Goal: Information Seeking & Learning: Check status

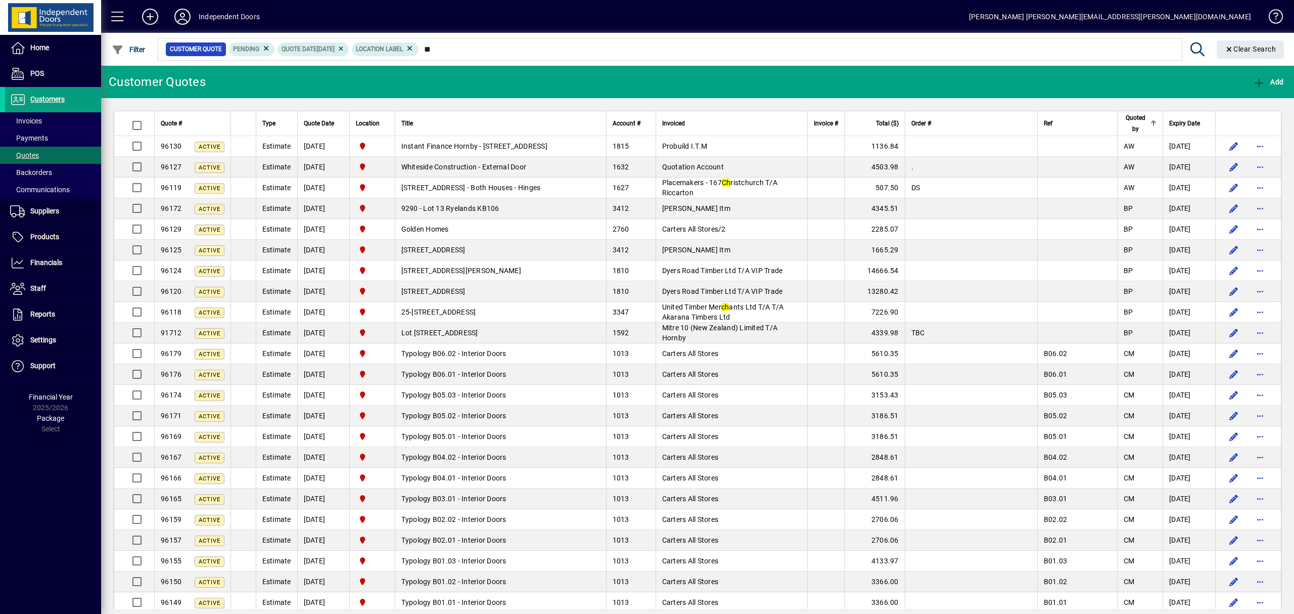
type input "*"
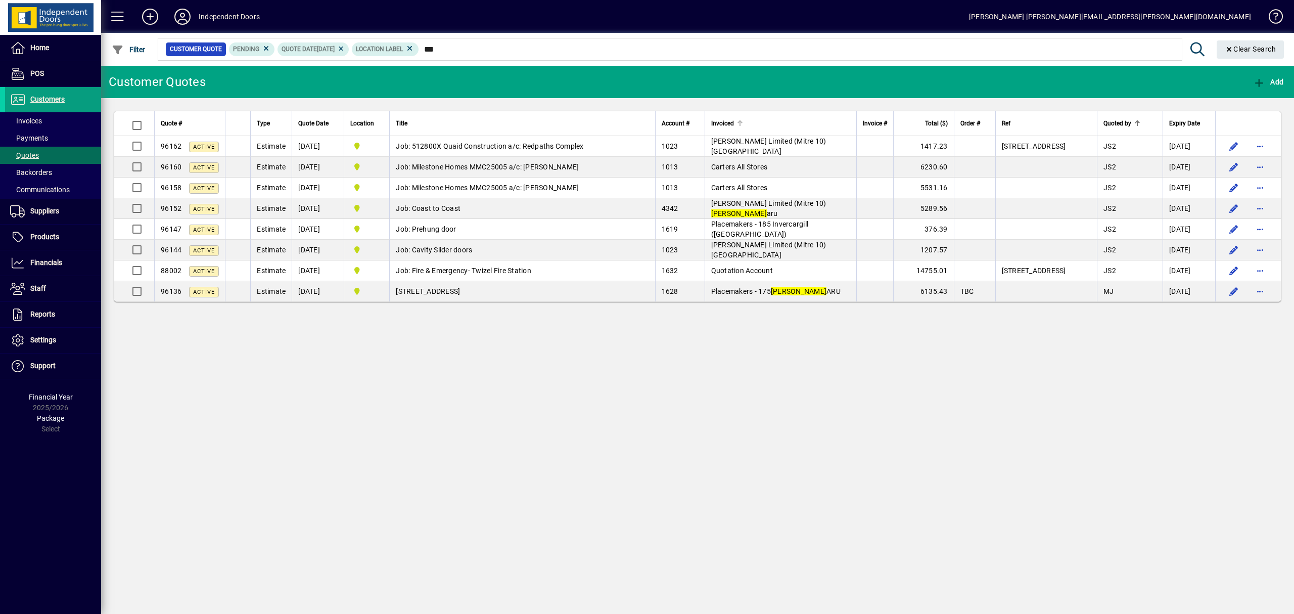
click at [804, 121] on div "Invoiced" at bounding box center [780, 123] width 139 height 11
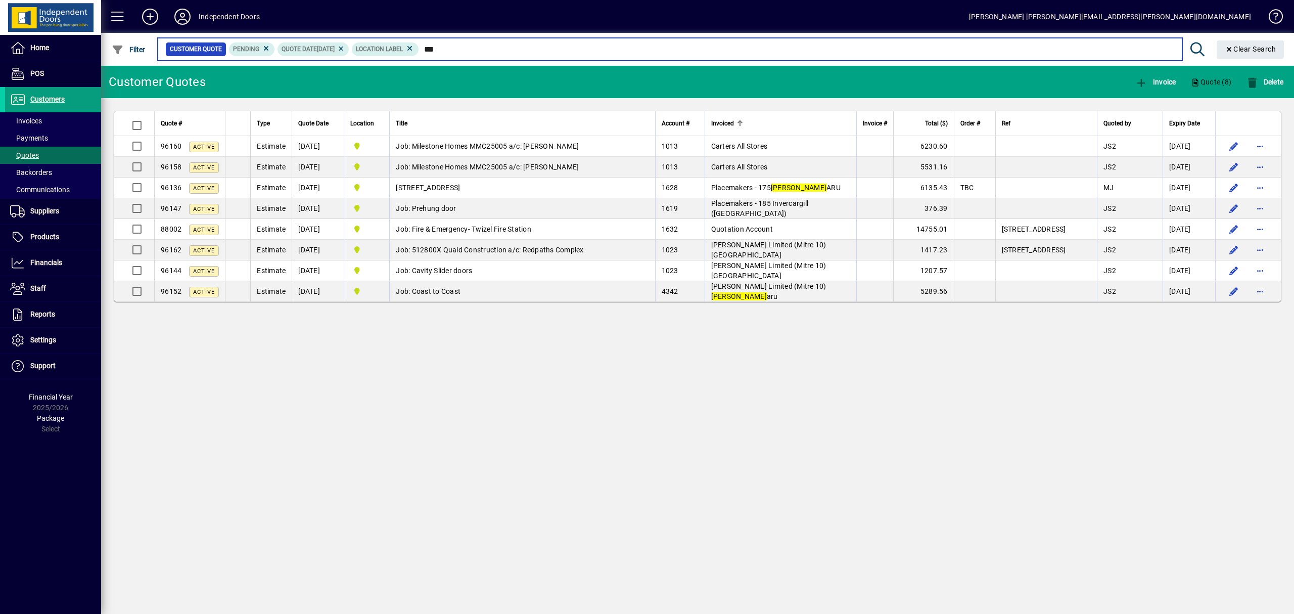
click at [538, 52] on input "***" at bounding box center [796, 49] width 755 height 14
type input "*"
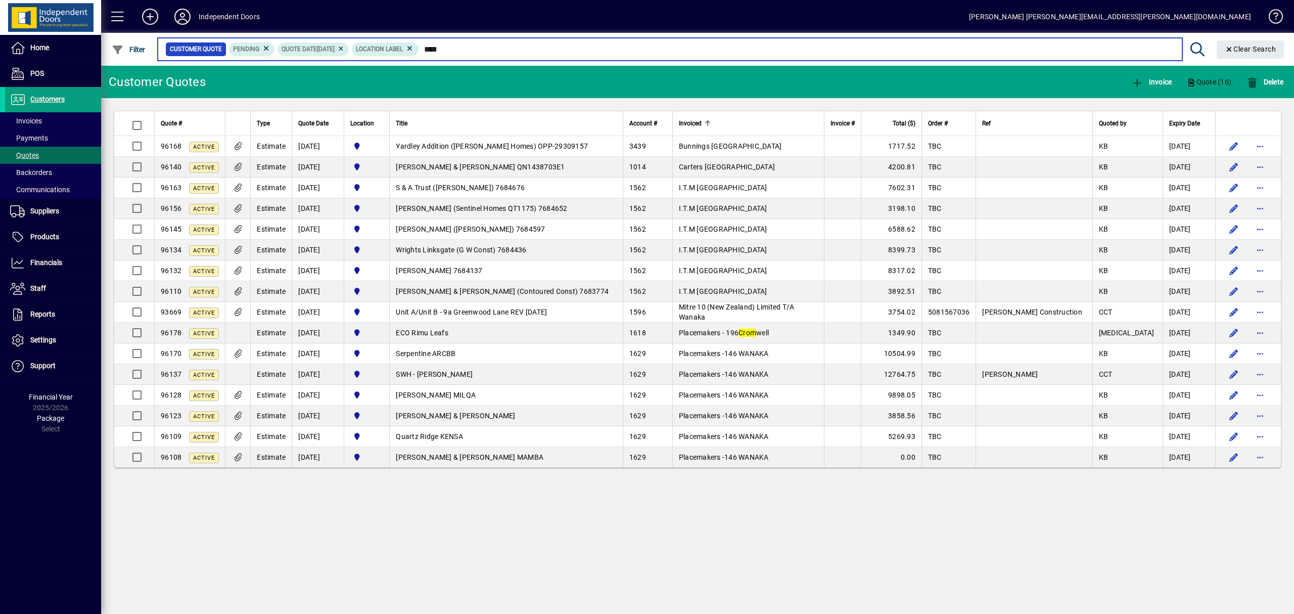
click at [483, 48] on input "****" at bounding box center [796, 49] width 755 height 14
type input "*"
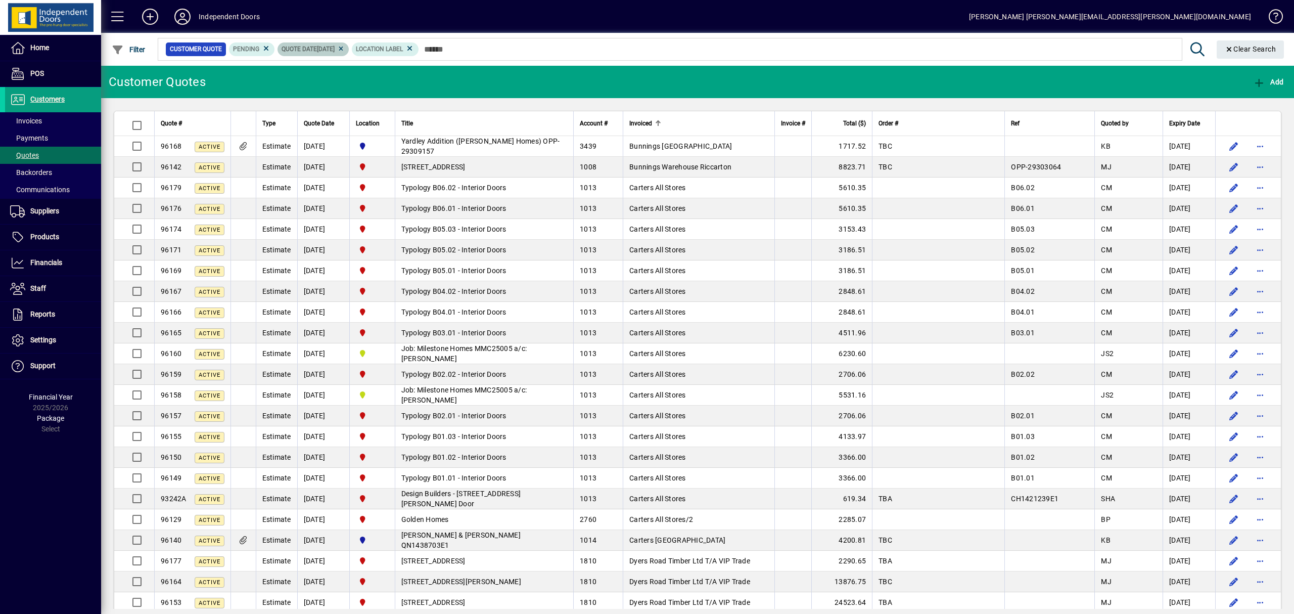
click at [345, 49] on icon at bounding box center [341, 49] width 8 height 6
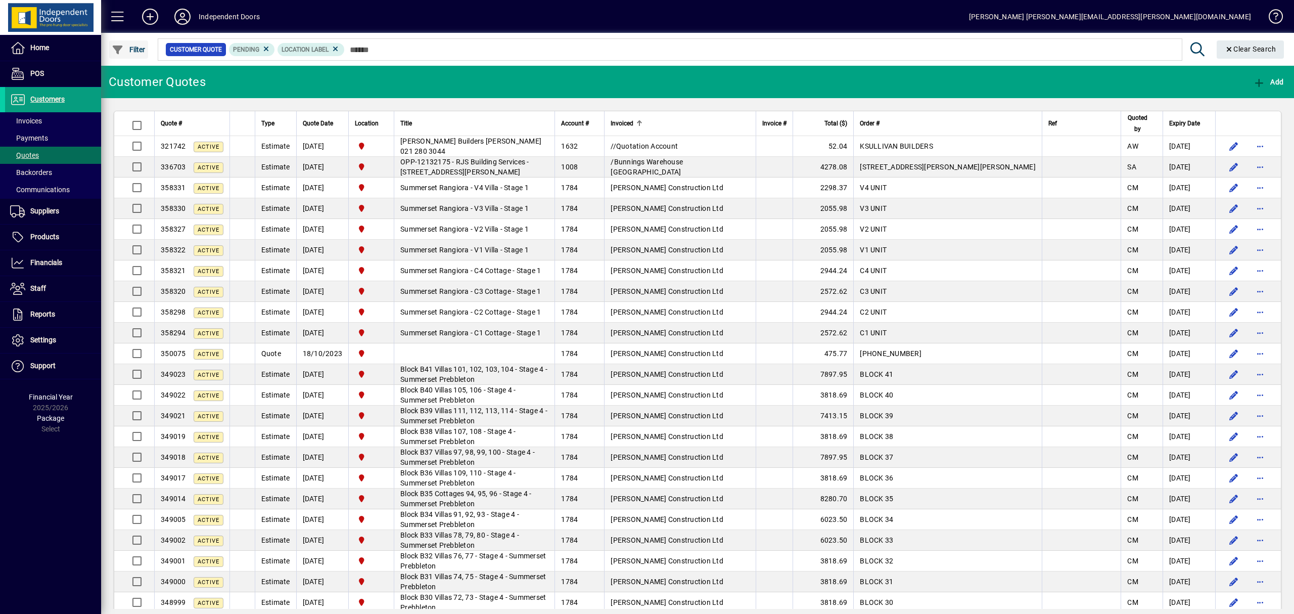
click at [138, 49] on span "Filter" at bounding box center [129, 49] width 34 height 8
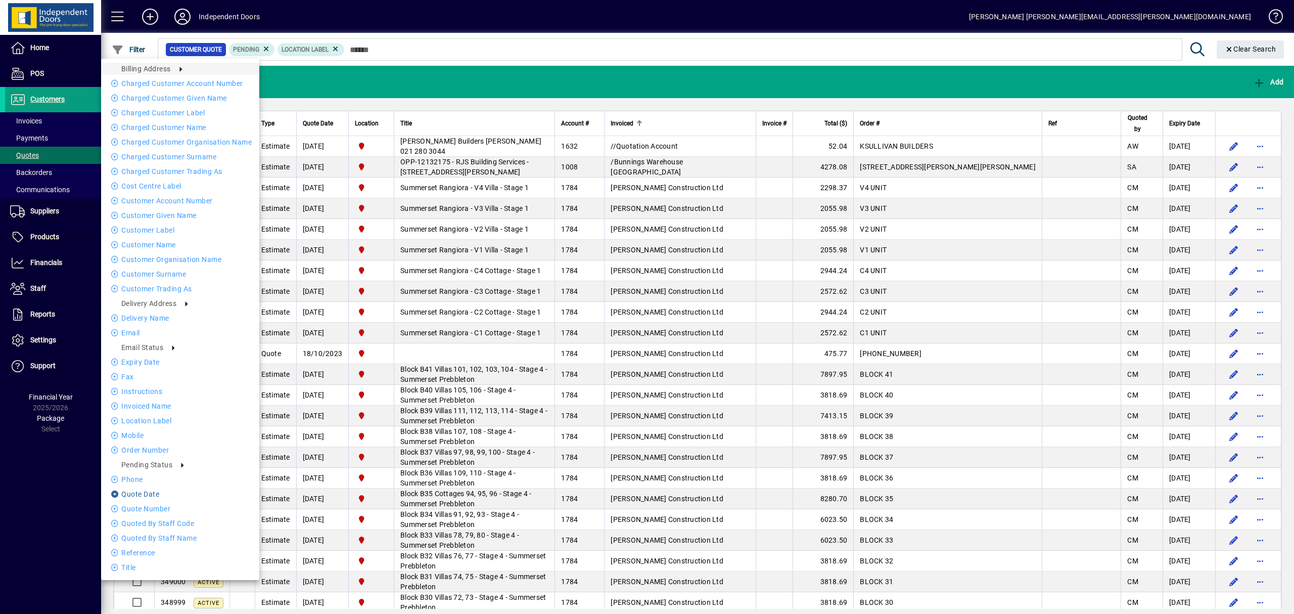
click at [152, 493] on li "Quote date" at bounding box center [180, 494] width 158 height 12
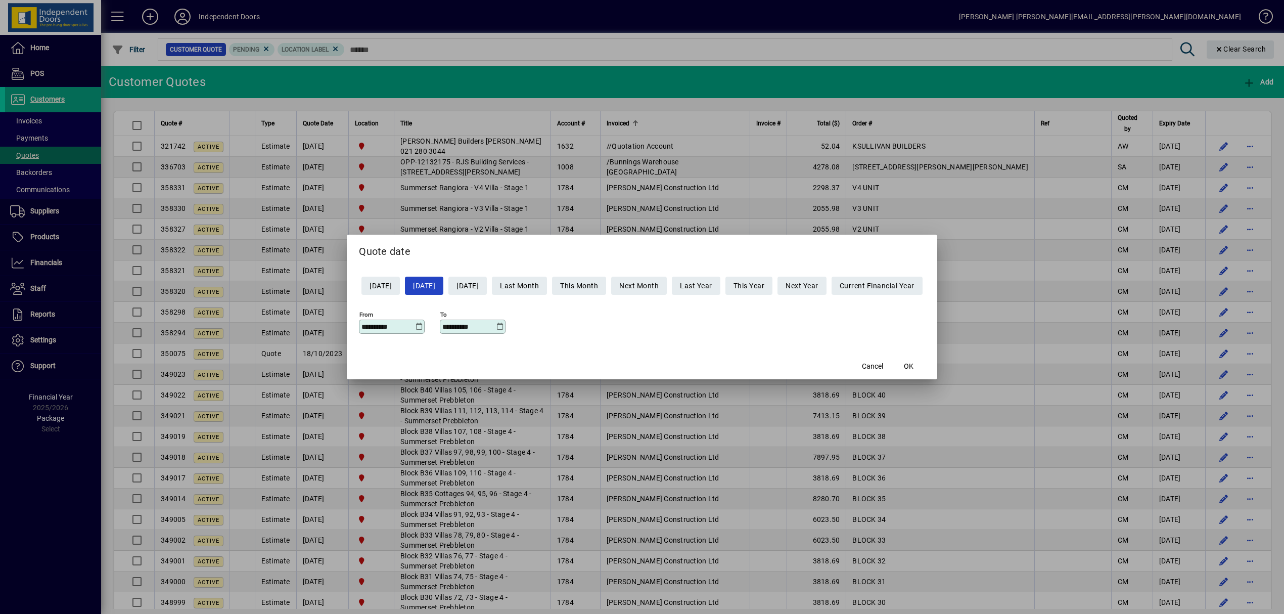
click at [415, 327] on icon at bounding box center [419, 326] width 8 height 8
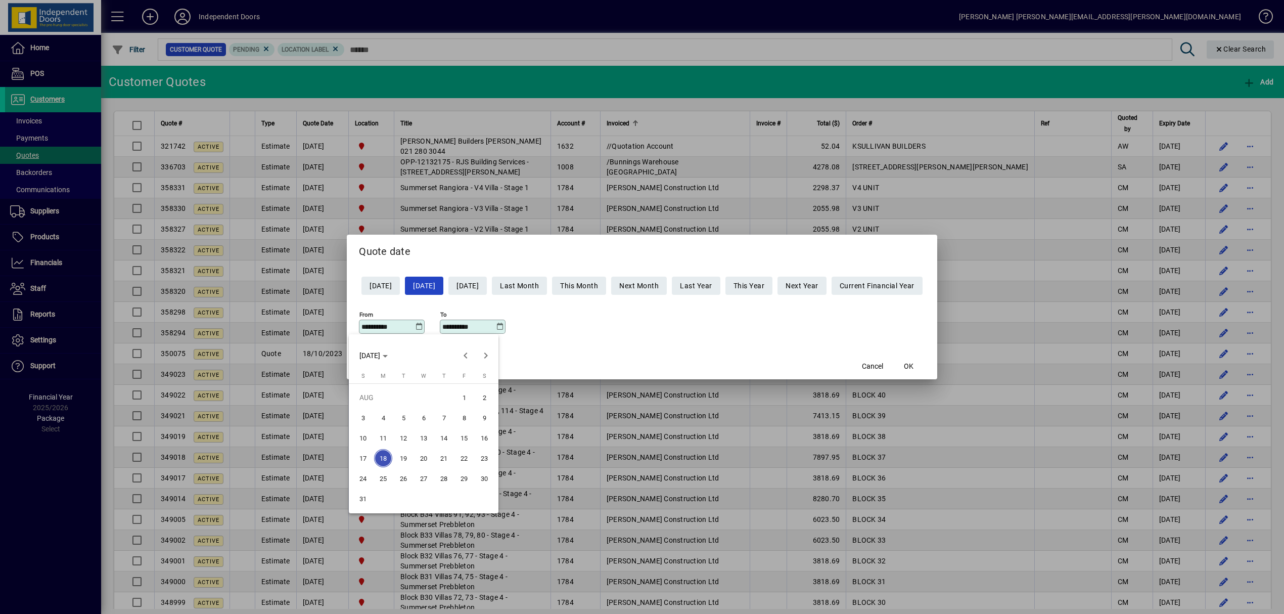
click at [464, 435] on span "15" at bounding box center [464, 438] width 18 height 18
type input "**********"
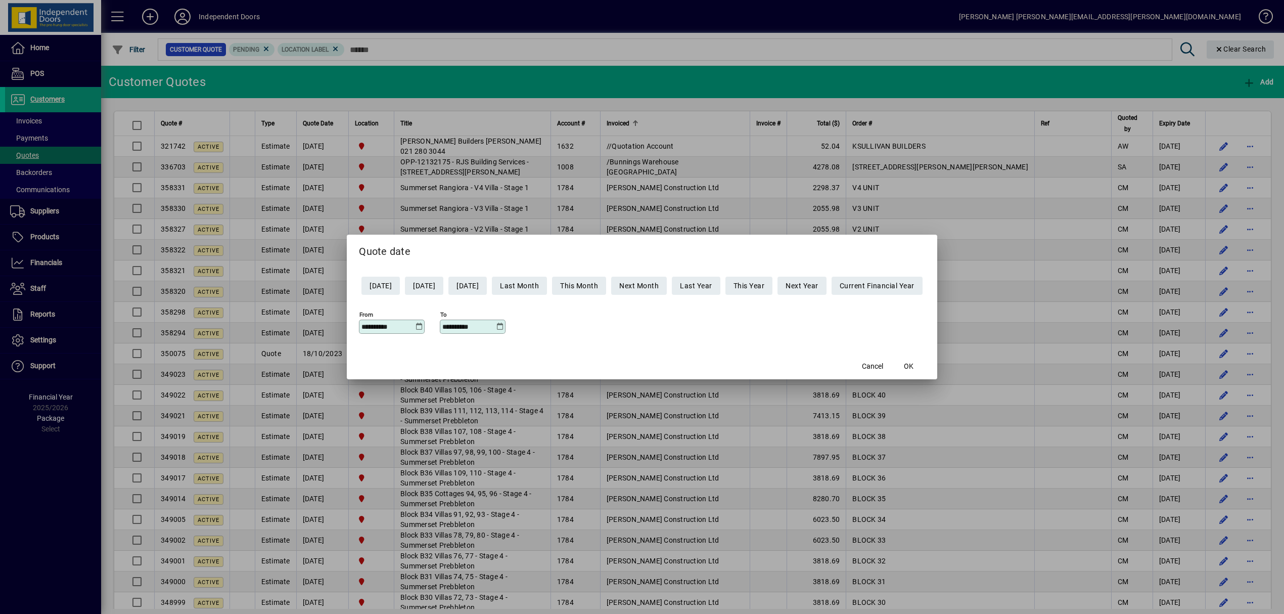
click at [496, 328] on icon at bounding box center [500, 326] width 8 height 8
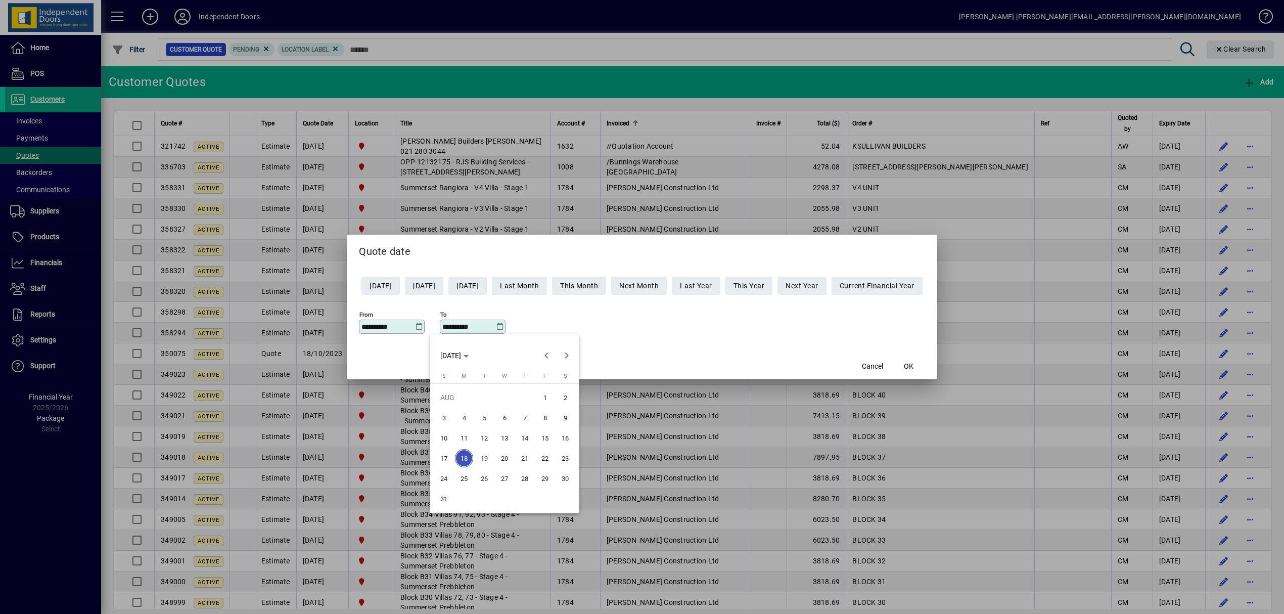
click at [444, 453] on span "17" at bounding box center [444, 458] width 18 height 18
type input "**********"
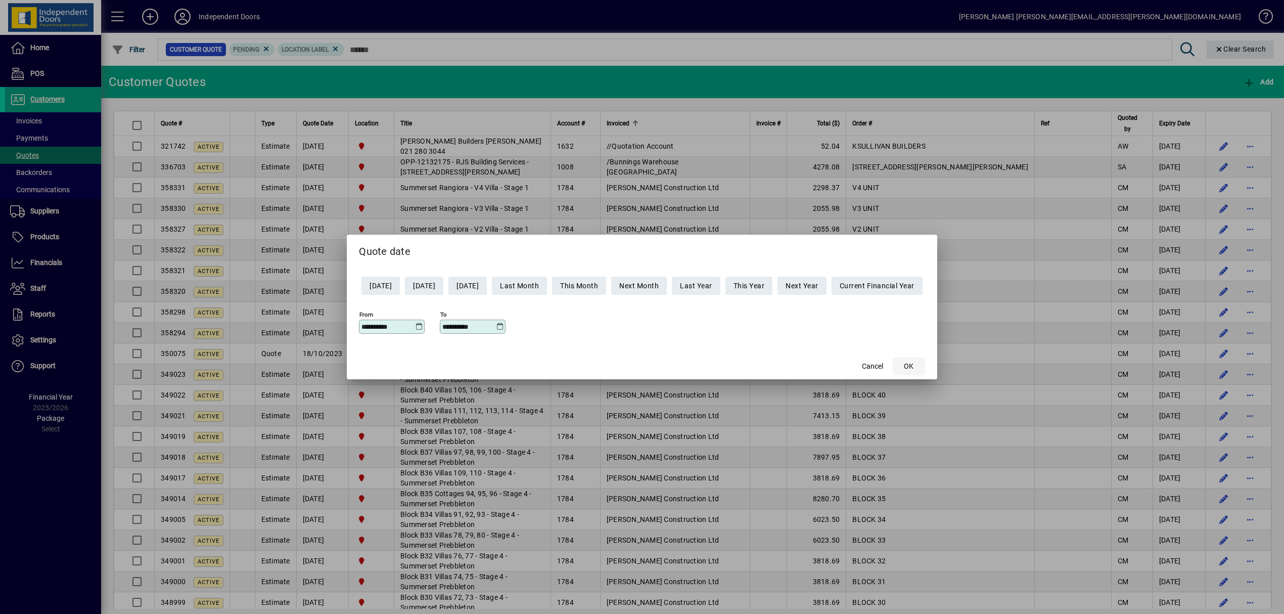
click at [925, 365] on span "button" at bounding box center [908, 366] width 32 height 24
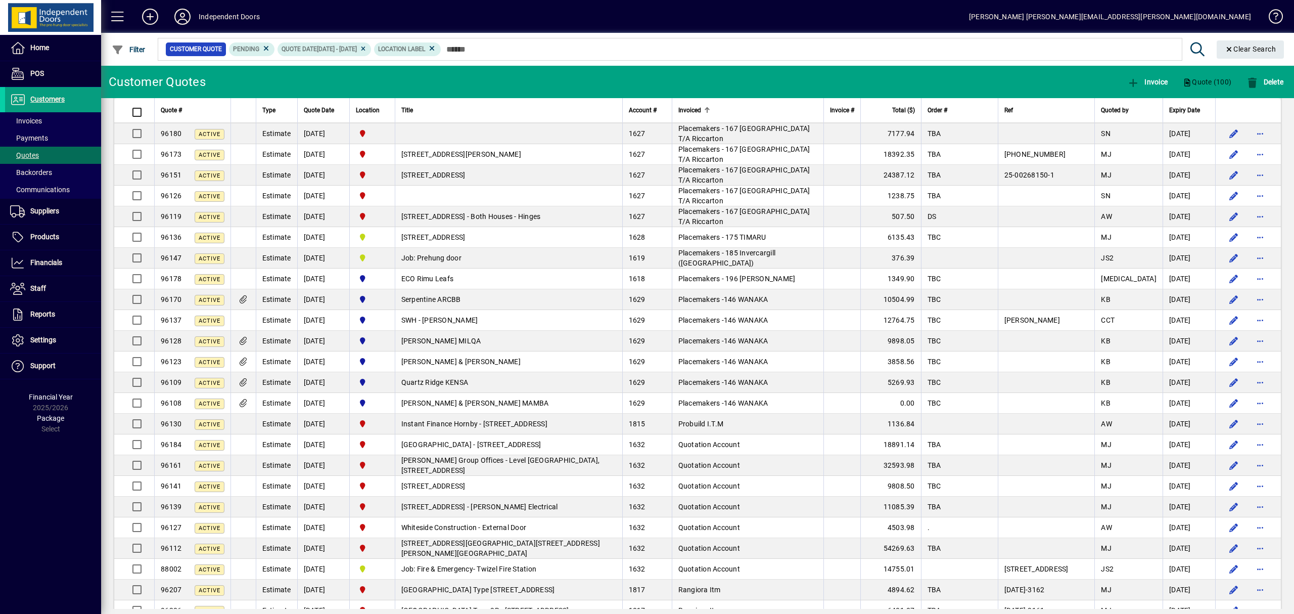
scroll to position [1657, 0]
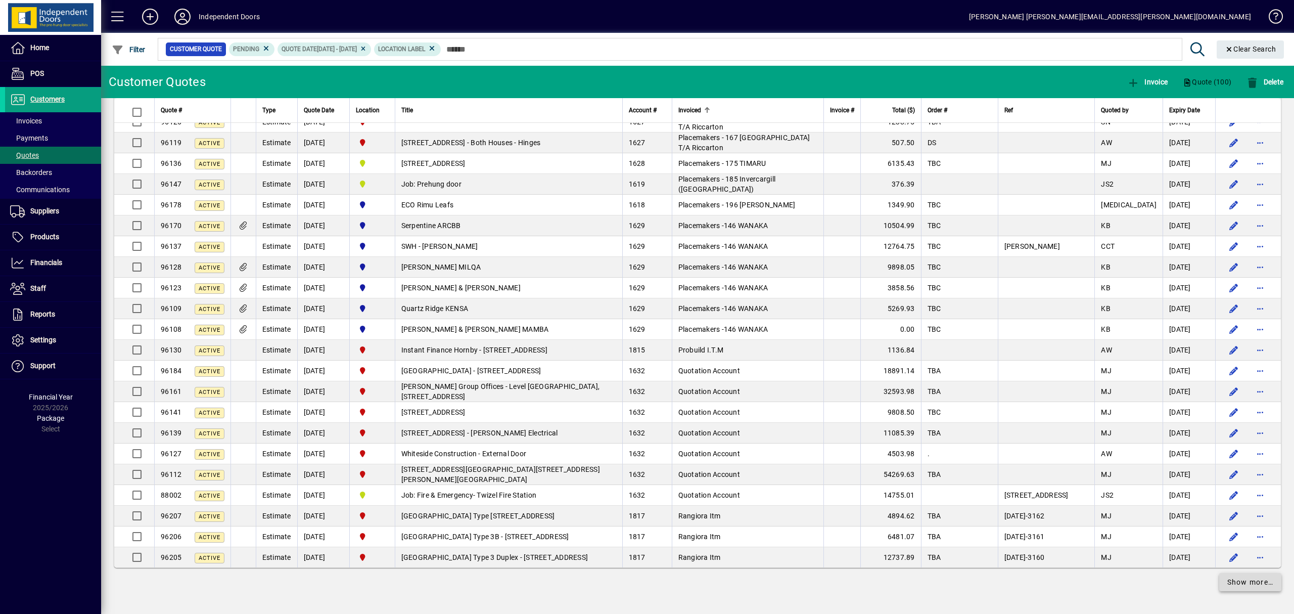
click at [1239, 584] on span "Show more…" at bounding box center [1250, 582] width 46 height 11
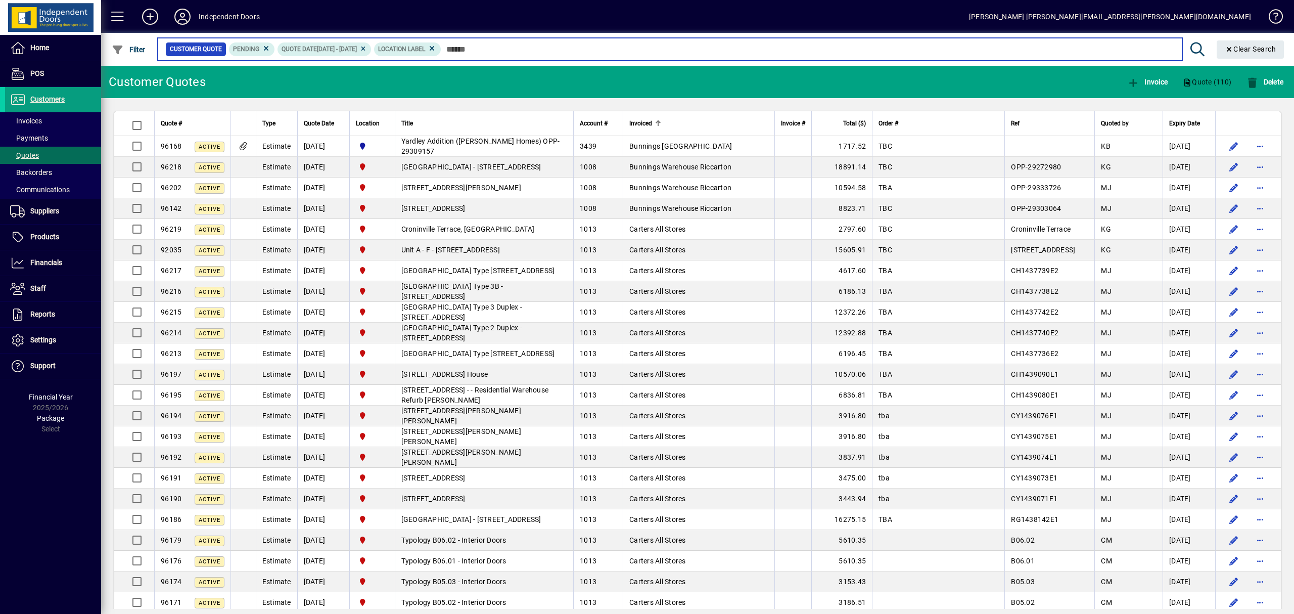
click at [533, 51] on input "text" at bounding box center [807, 49] width 733 height 14
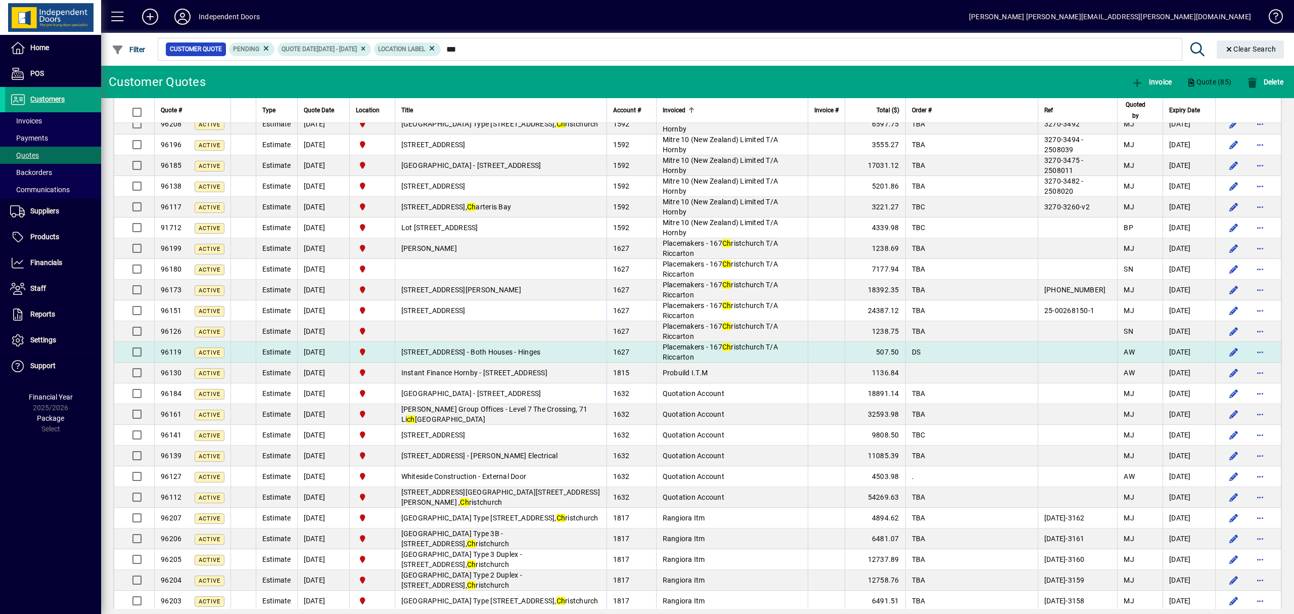
scroll to position [1201, 0]
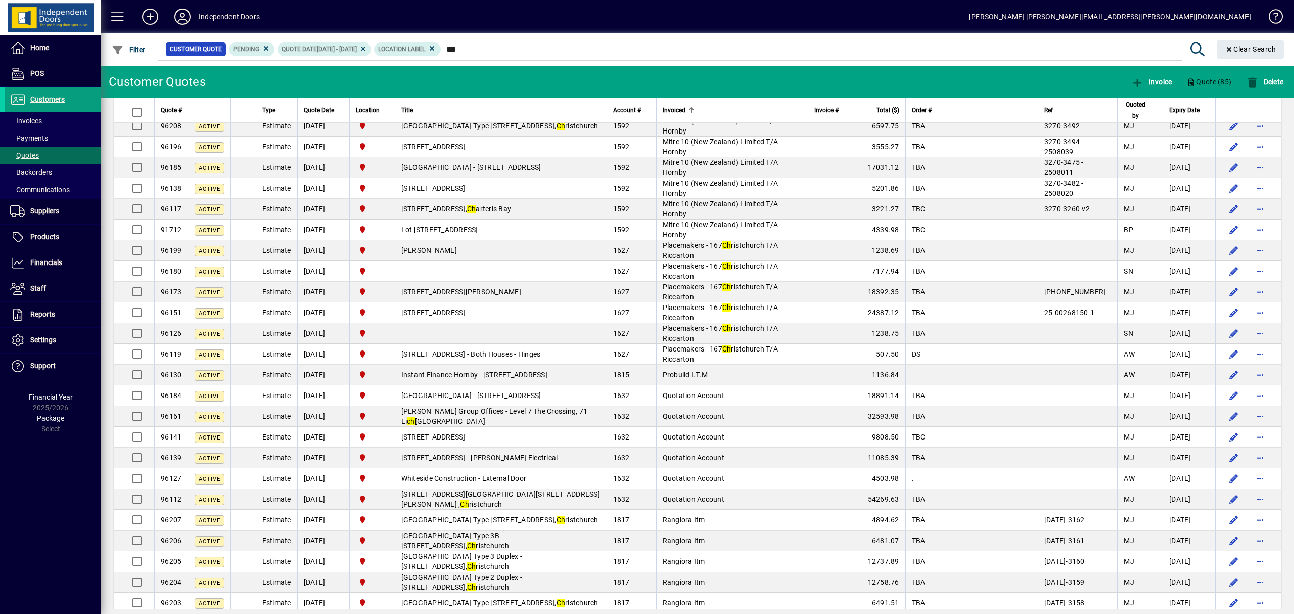
click at [1126, 111] on span "Quoted by" at bounding box center [1135, 110] width 24 height 22
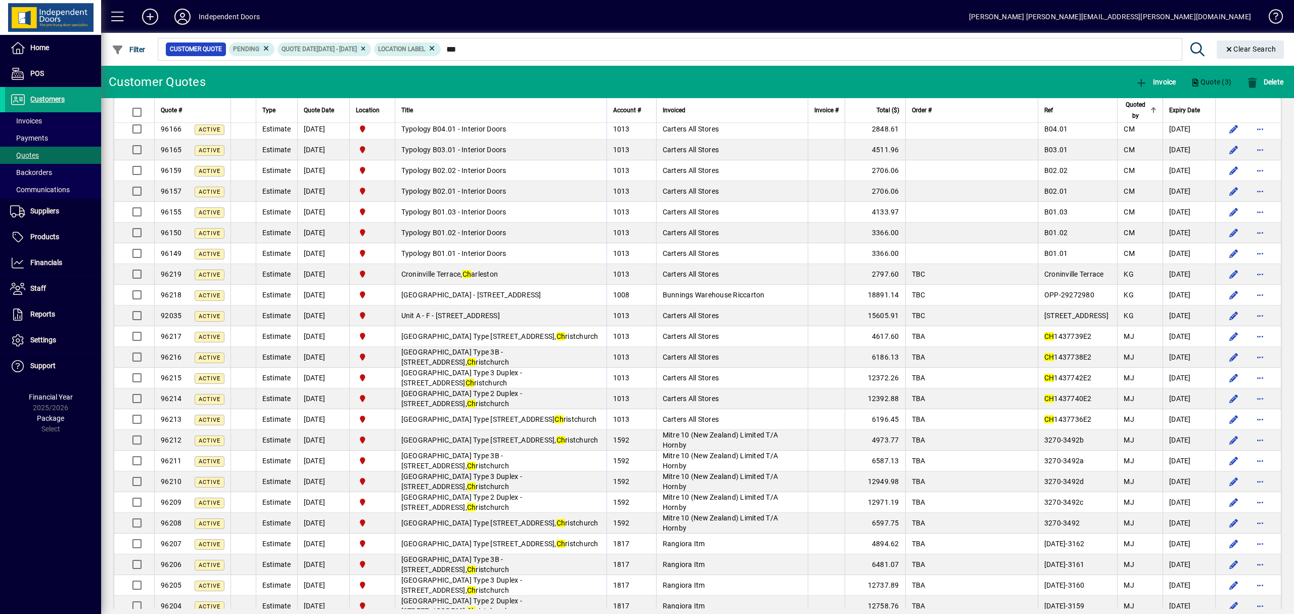
scroll to position [325, 0]
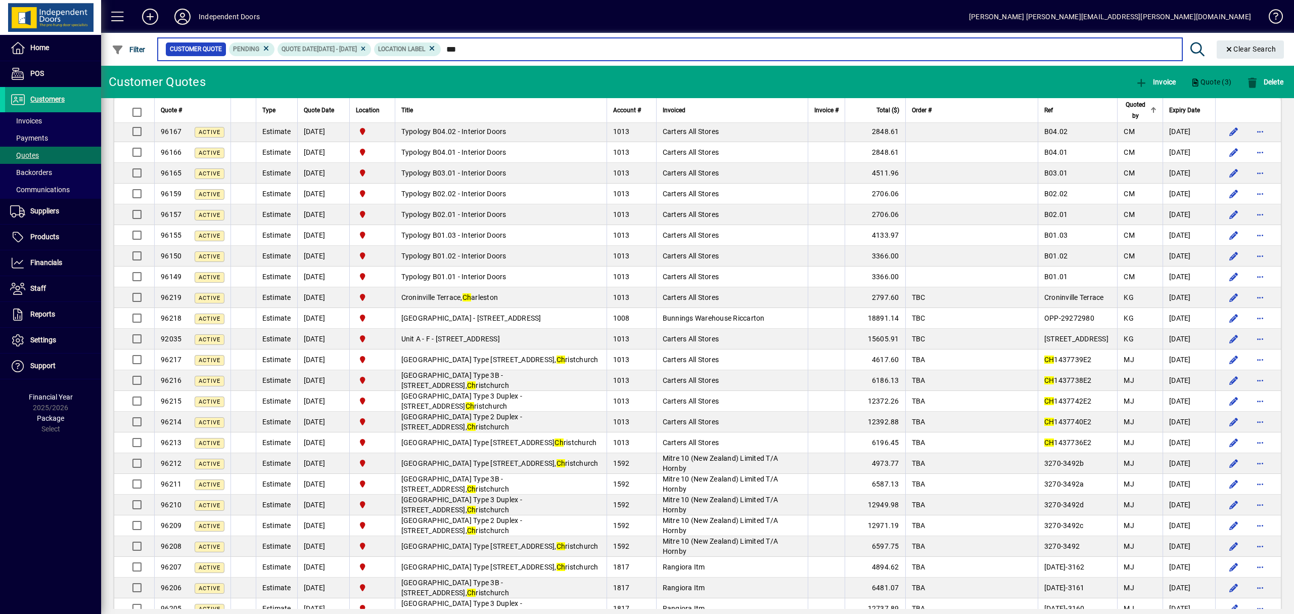
click at [504, 51] on input "**" at bounding box center [807, 49] width 733 height 14
type input "*"
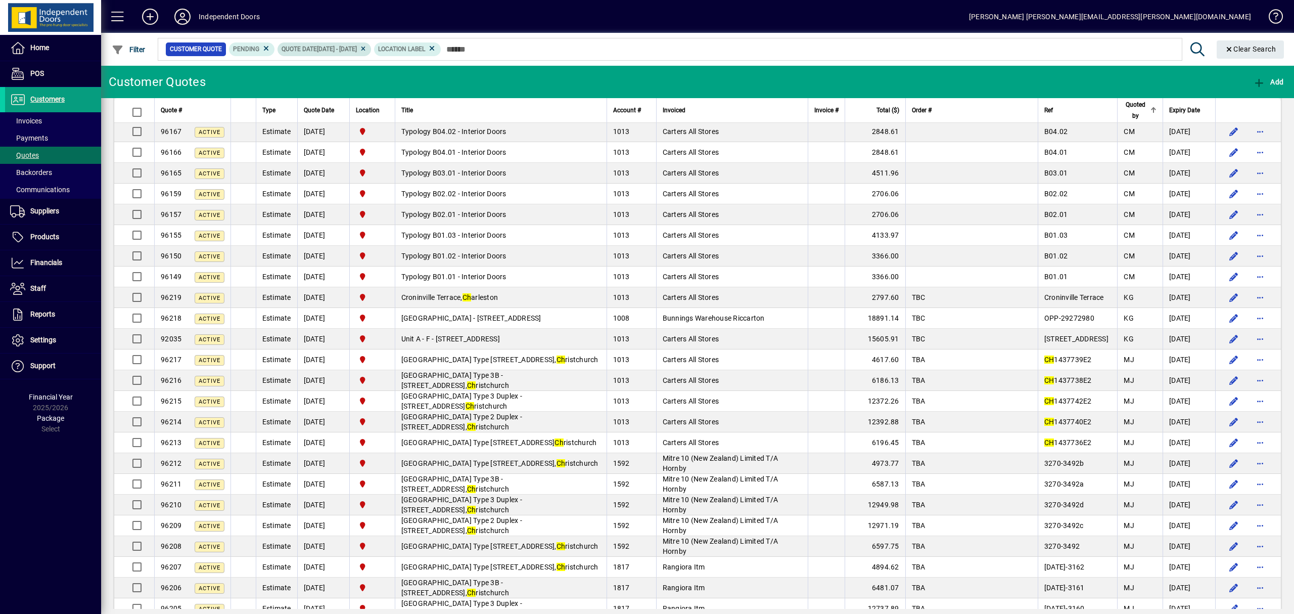
click at [367, 48] on icon at bounding box center [363, 49] width 8 height 6
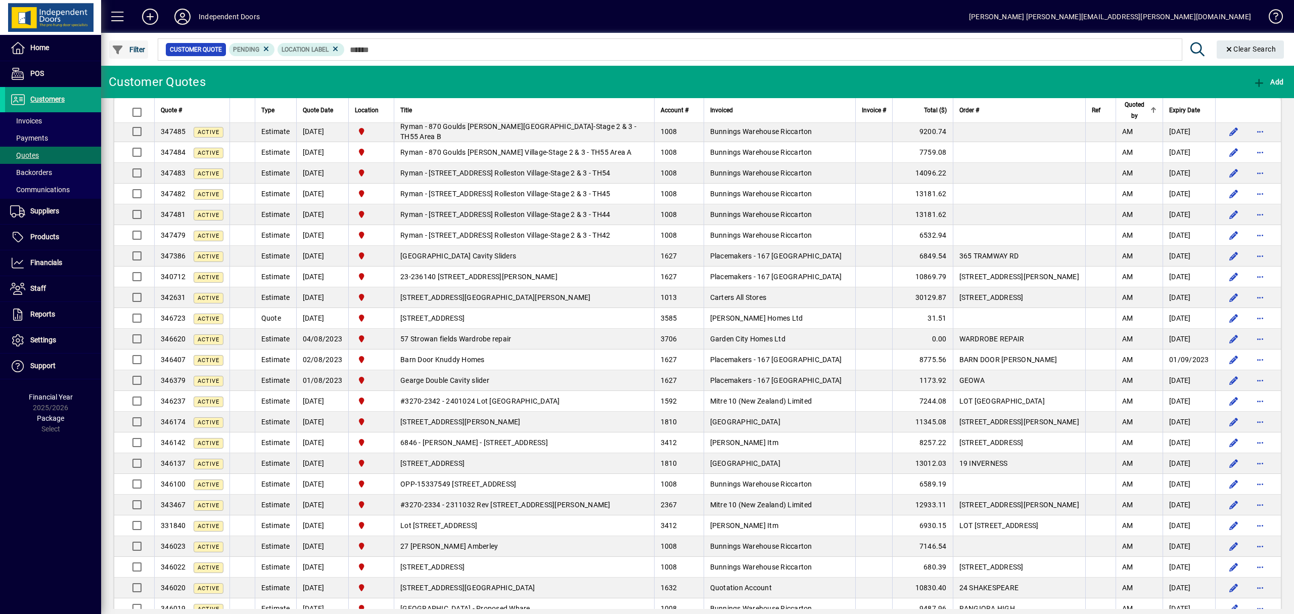
click at [137, 45] on span "Filter" at bounding box center [129, 49] width 34 height 8
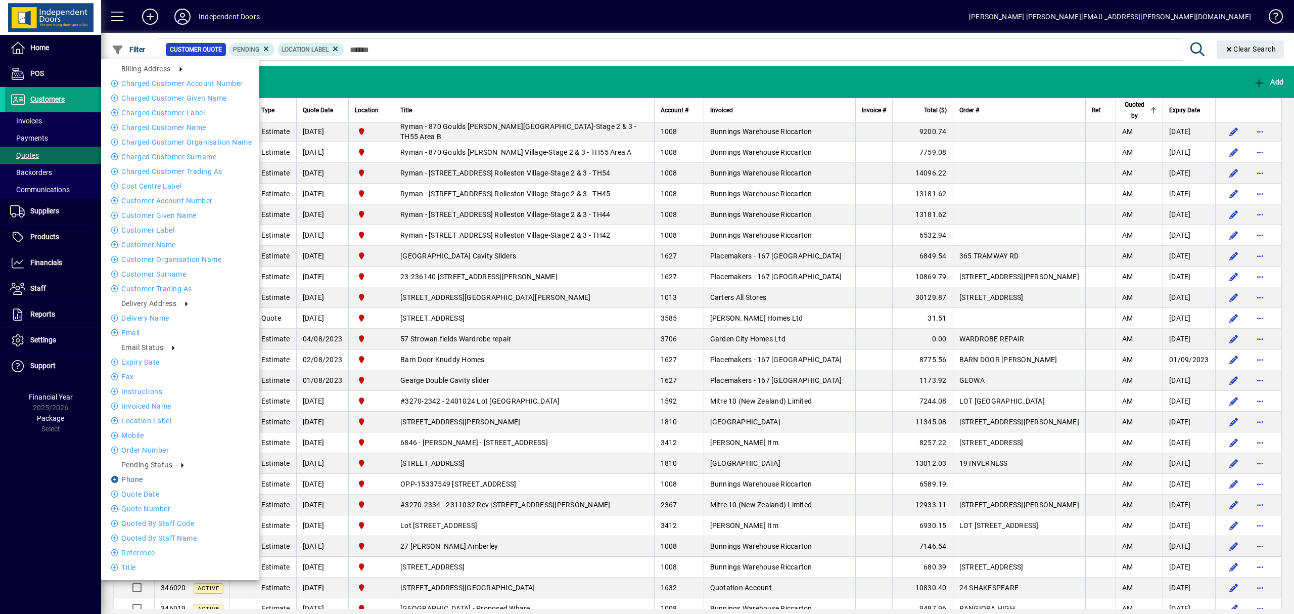
click at [146, 484] on li "Phone" at bounding box center [180, 479] width 158 height 12
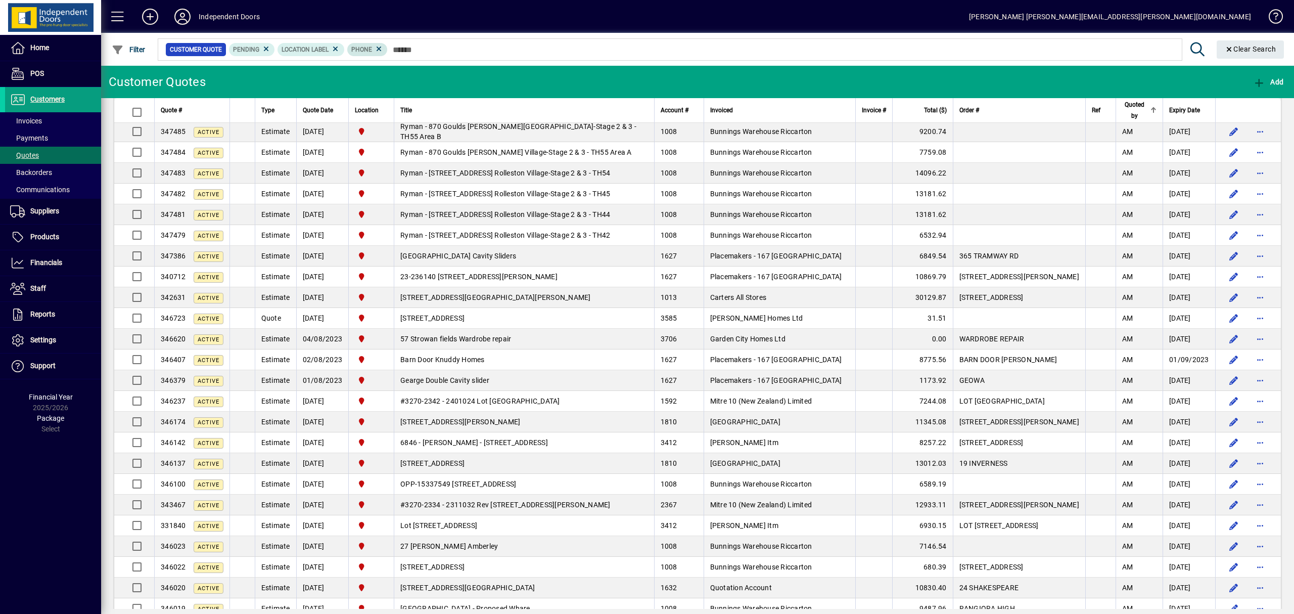
click at [383, 49] on mat-chip "Phone" at bounding box center [367, 49] width 40 height 13
click at [380, 51] on icon at bounding box center [378, 48] width 9 height 9
click at [140, 50] on span "Filter" at bounding box center [129, 49] width 34 height 8
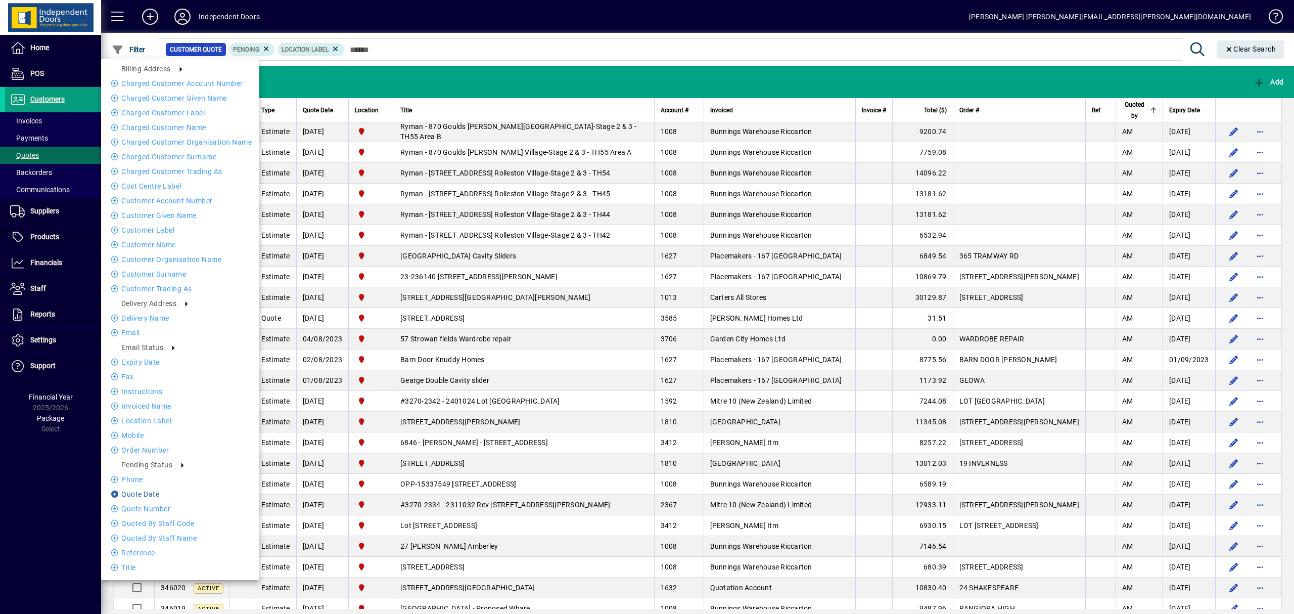
click at [154, 488] on li "Quote date" at bounding box center [180, 494] width 158 height 12
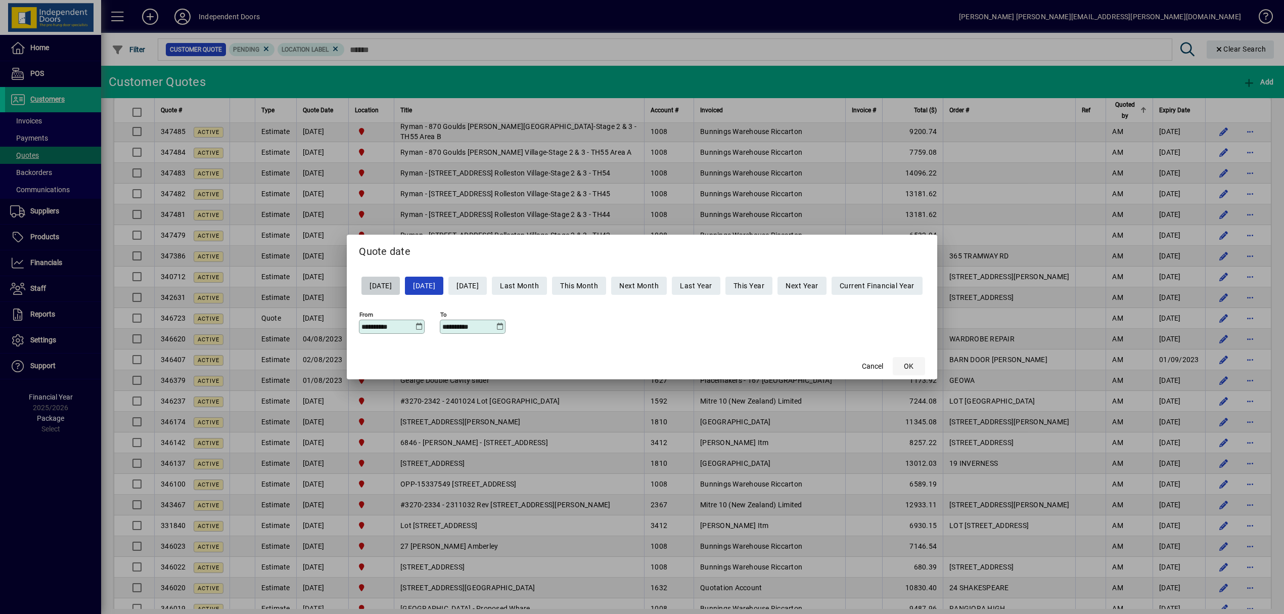
click at [913, 361] on span "OK" at bounding box center [909, 366] width 10 height 11
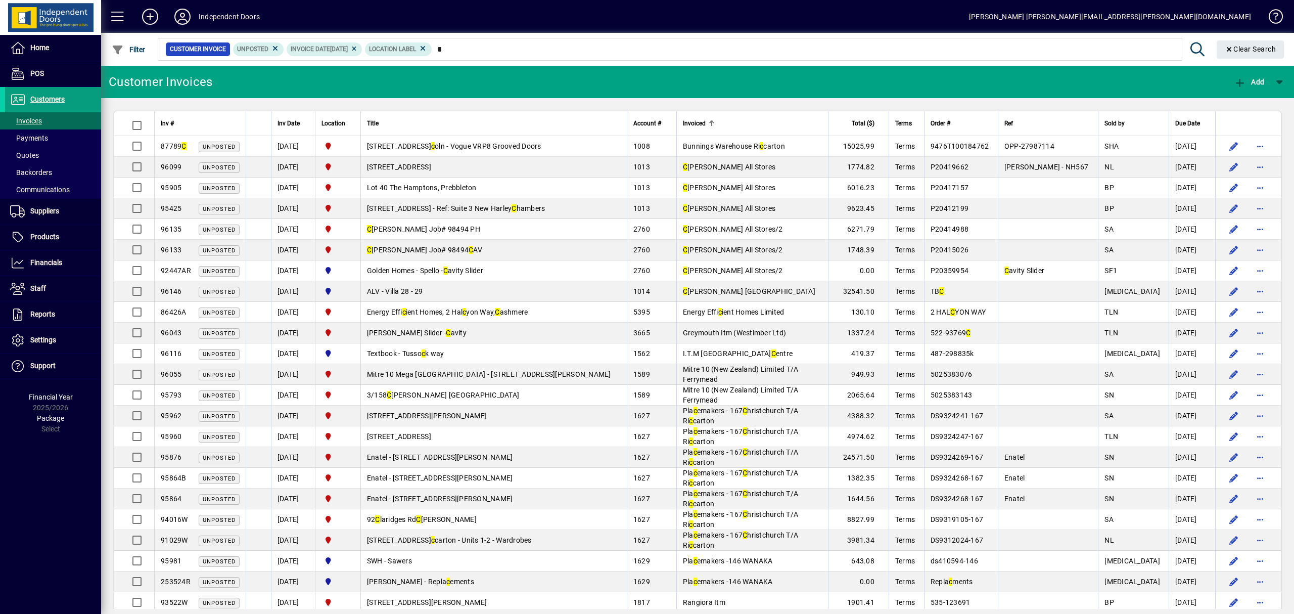
click at [612, 43] on div at bounding box center [752, 38] width 1193 height 11
click at [611, 58] on mat-chip-set "Customer Invoice Unposted Invoice date 15/08/2025 Location Label *" at bounding box center [669, 48] width 1023 height 21
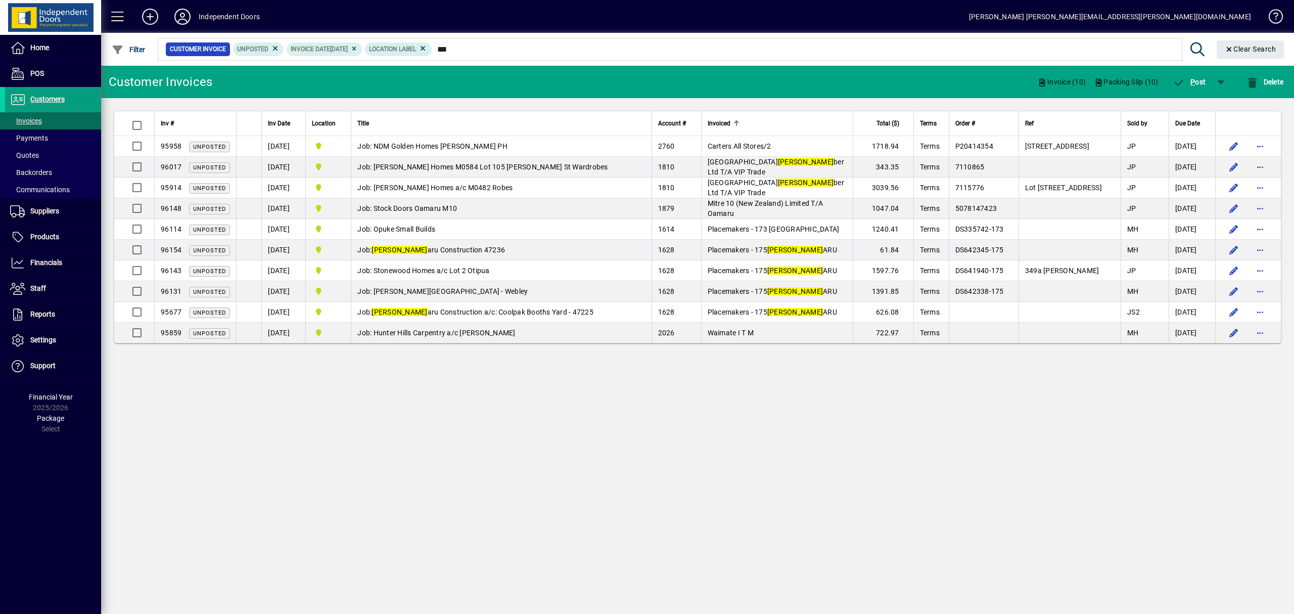
click at [739, 114] on th "Invoiced" at bounding box center [777, 123] width 152 height 25
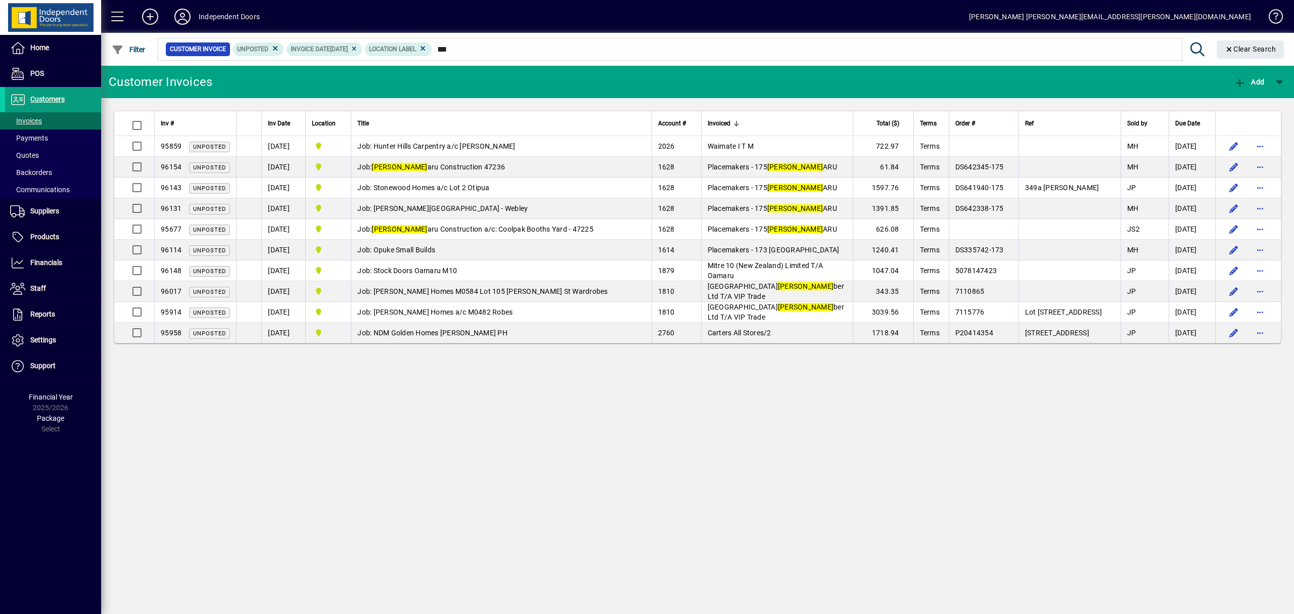
click at [760, 117] on th "Invoiced" at bounding box center [777, 123] width 152 height 25
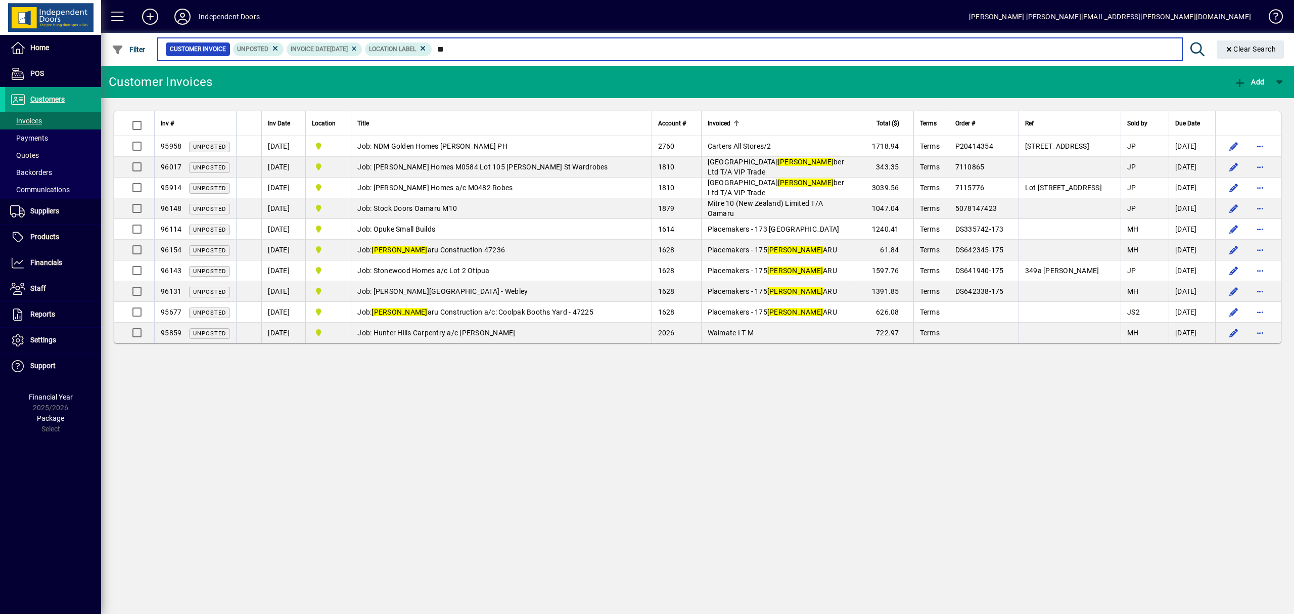
type input "*"
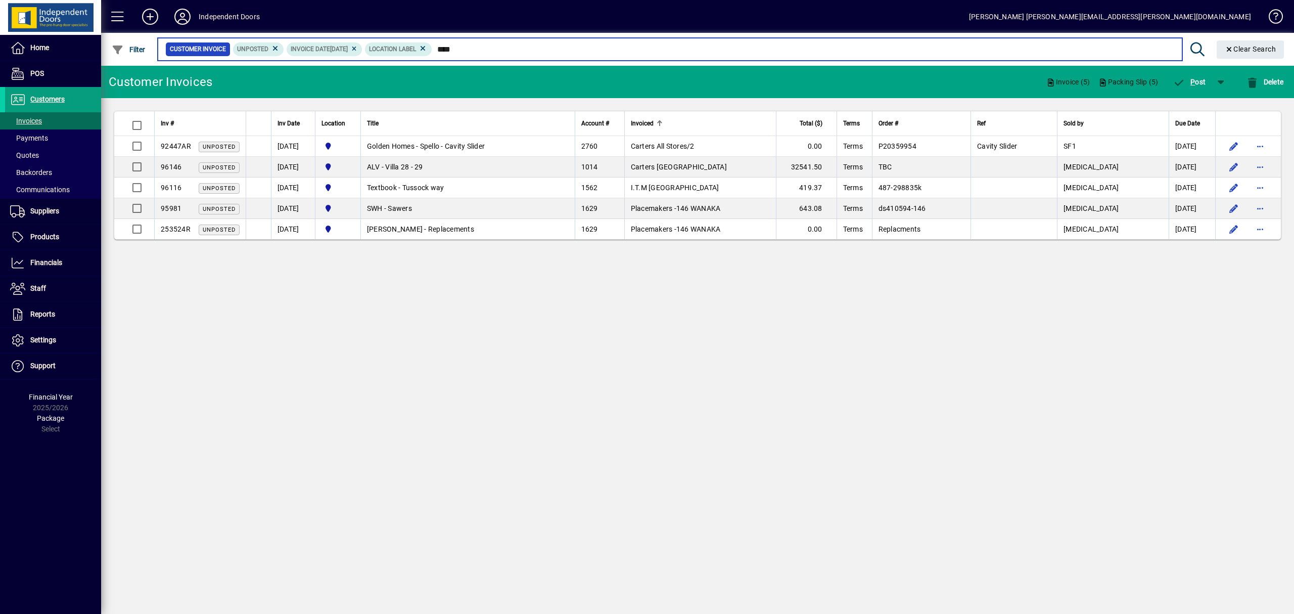
click at [484, 51] on input "****" at bounding box center [803, 49] width 742 height 14
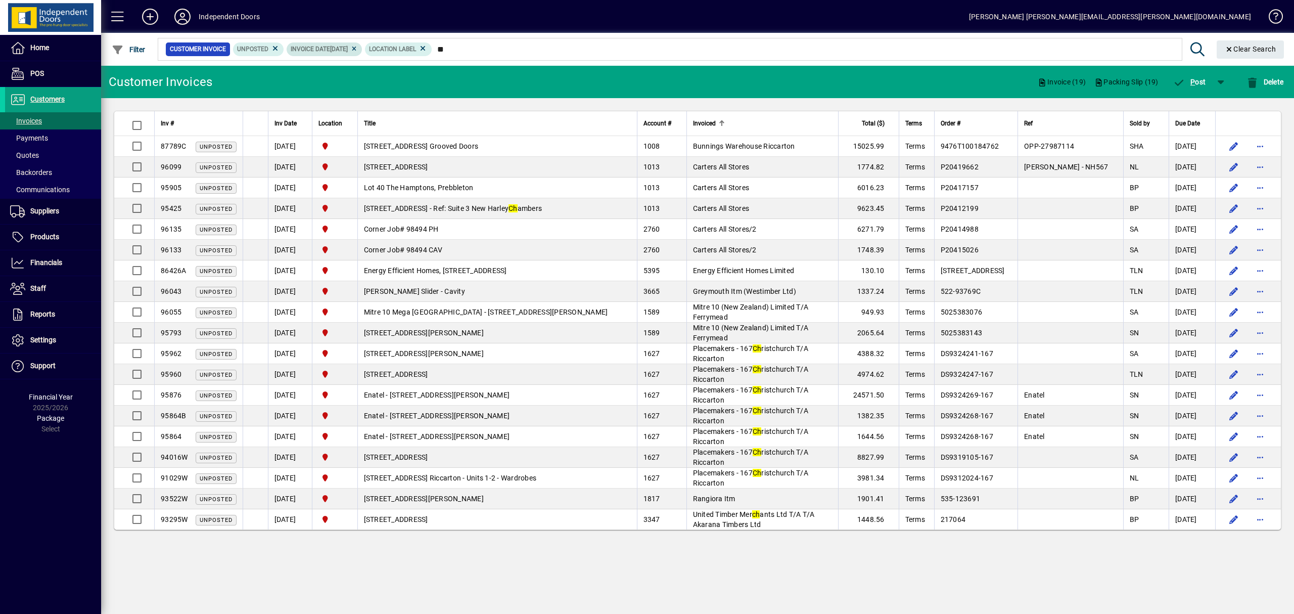
click at [358, 49] on icon at bounding box center [354, 49] width 8 height 6
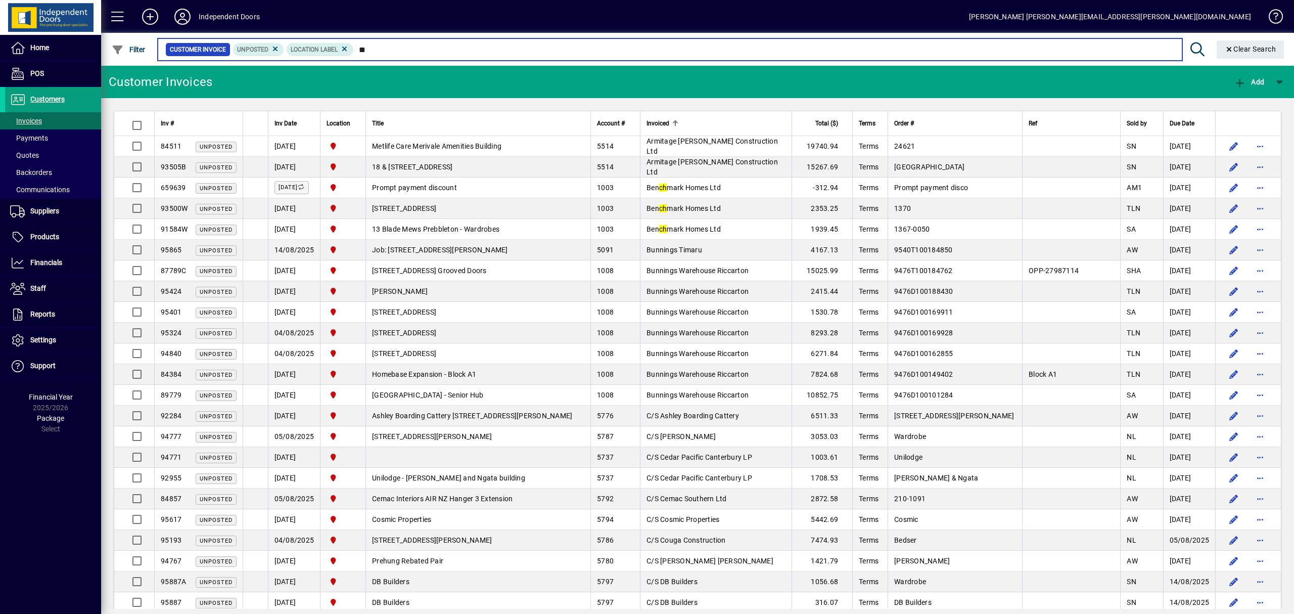
type input "*"
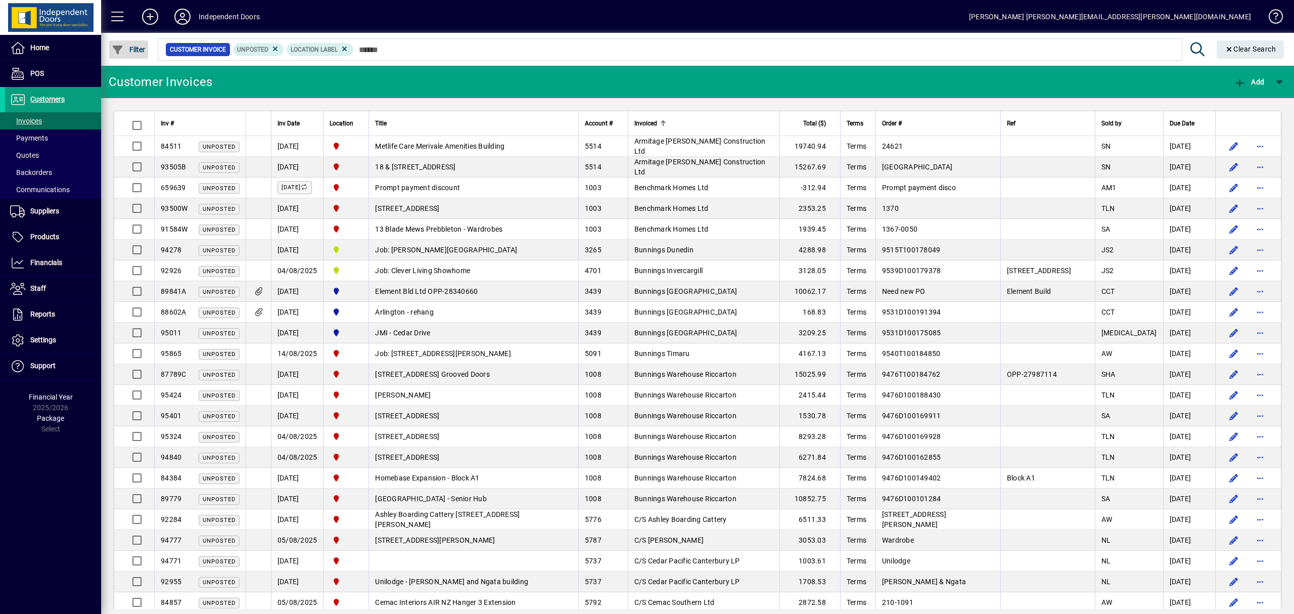
click at [130, 43] on span "button" at bounding box center [128, 49] width 39 height 24
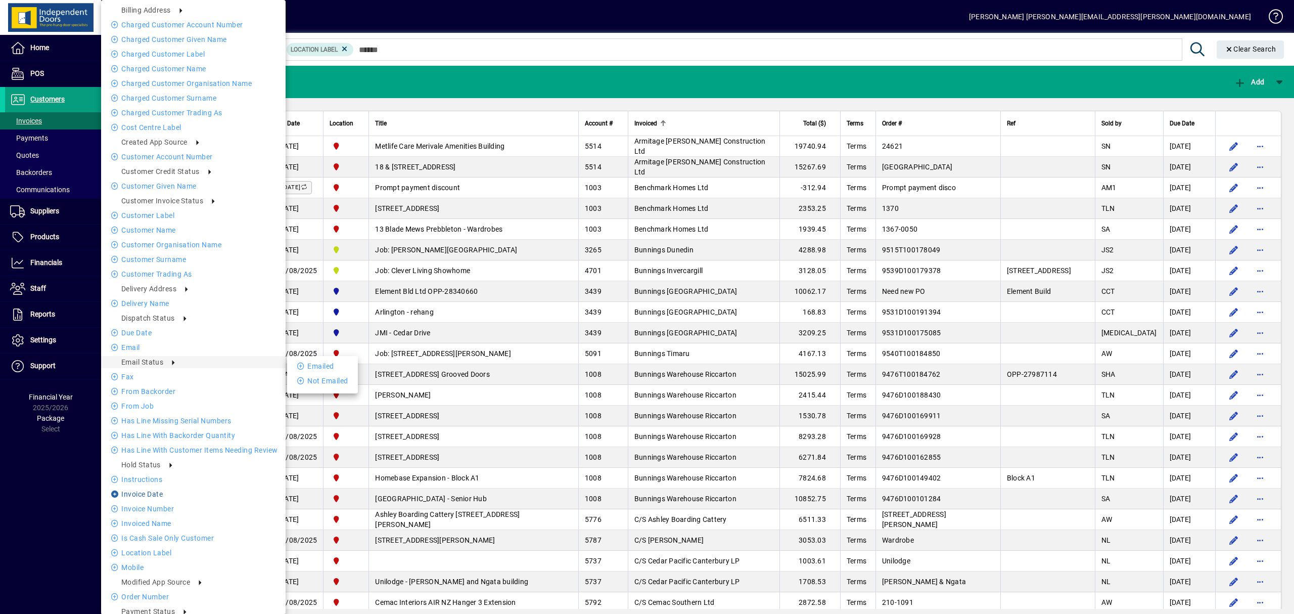
click at [150, 491] on li "Invoice date" at bounding box center [193, 494] width 184 height 12
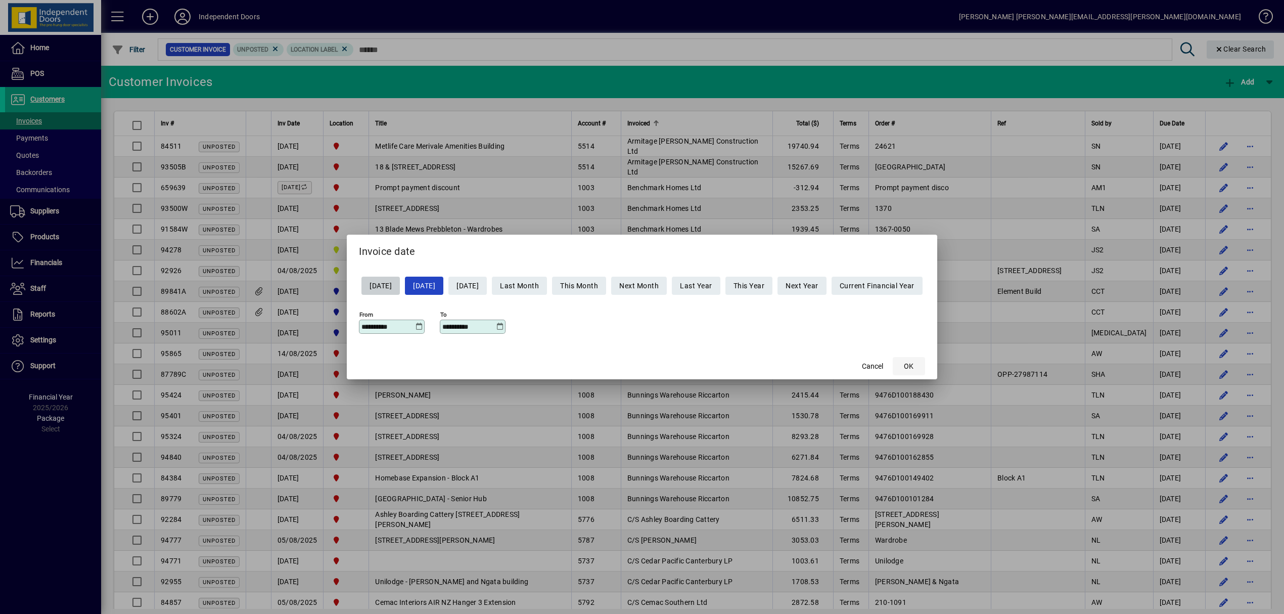
click at [924, 361] on span "button" at bounding box center [908, 366] width 32 height 24
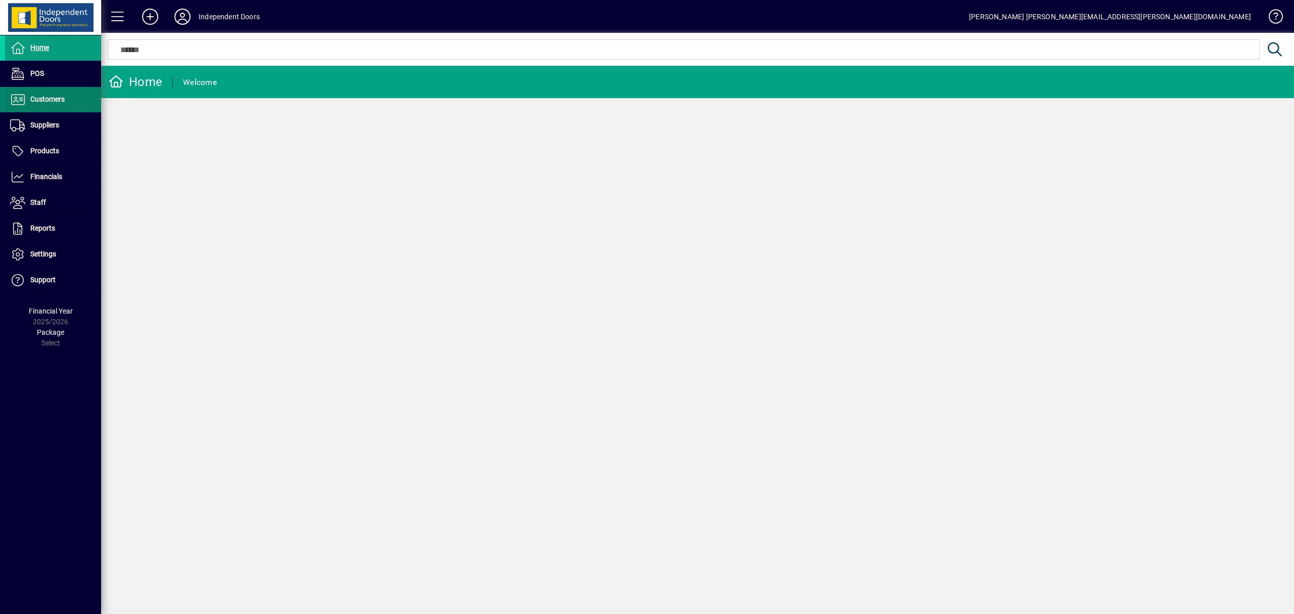
click at [58, 93] on span "Customers" at bounding box center [35, 99] width 60 height 12
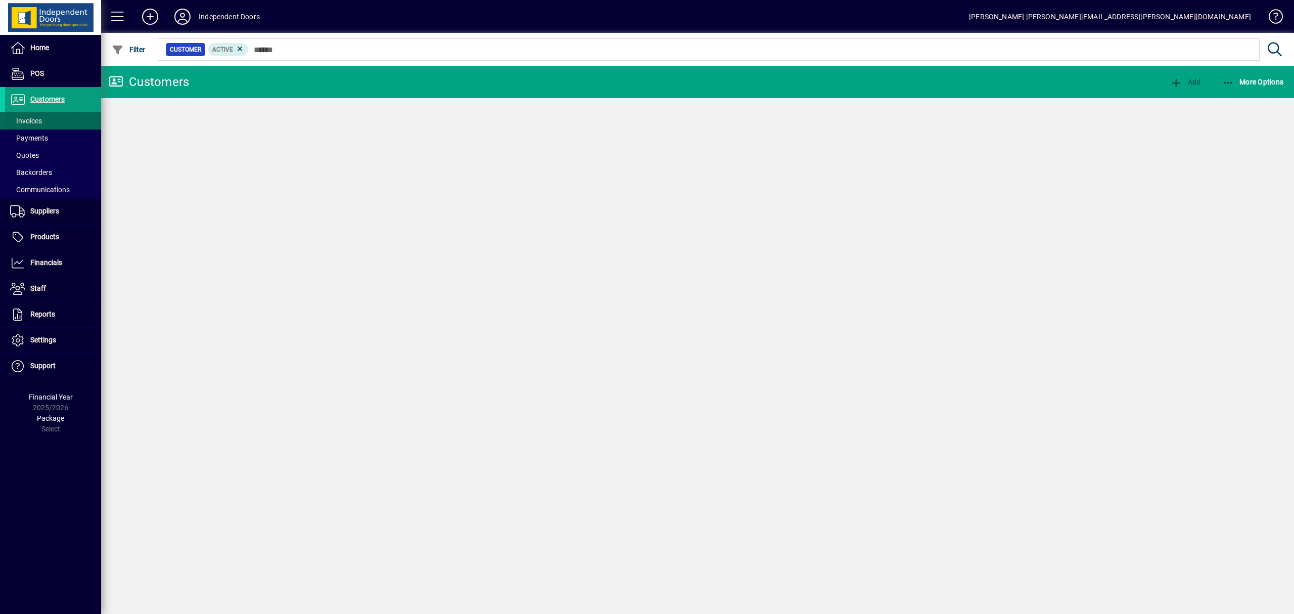
click at [34, 118] on span "Invoices" at bounding box center [26, 121] width 32 height 8
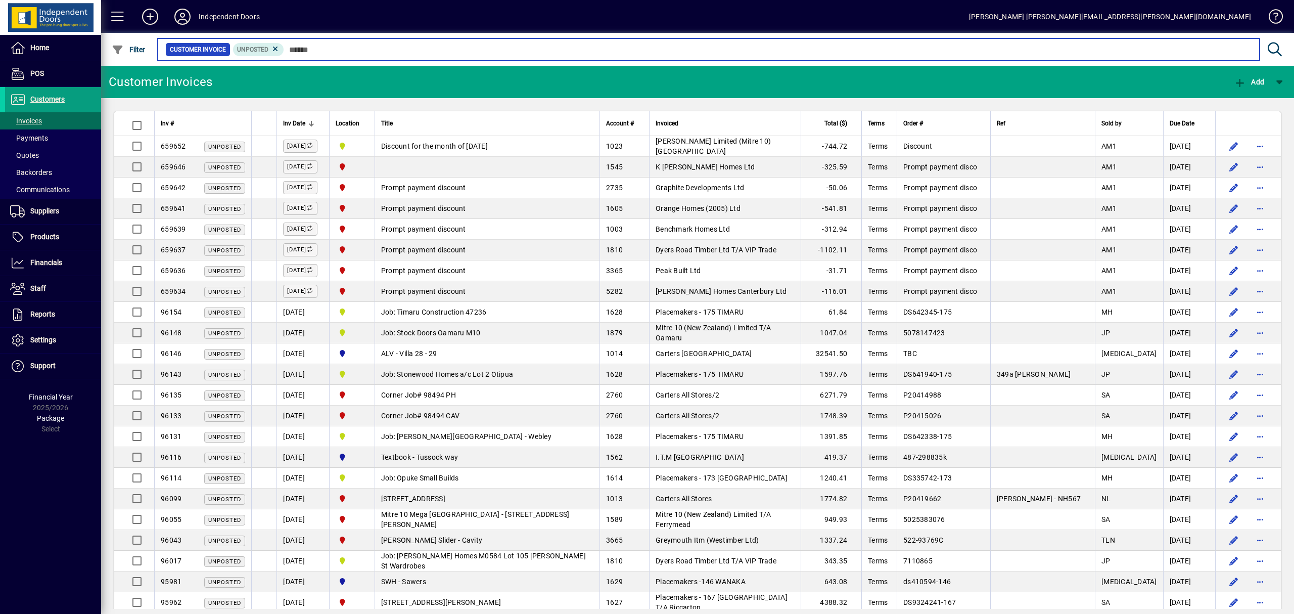
paste input "*******"
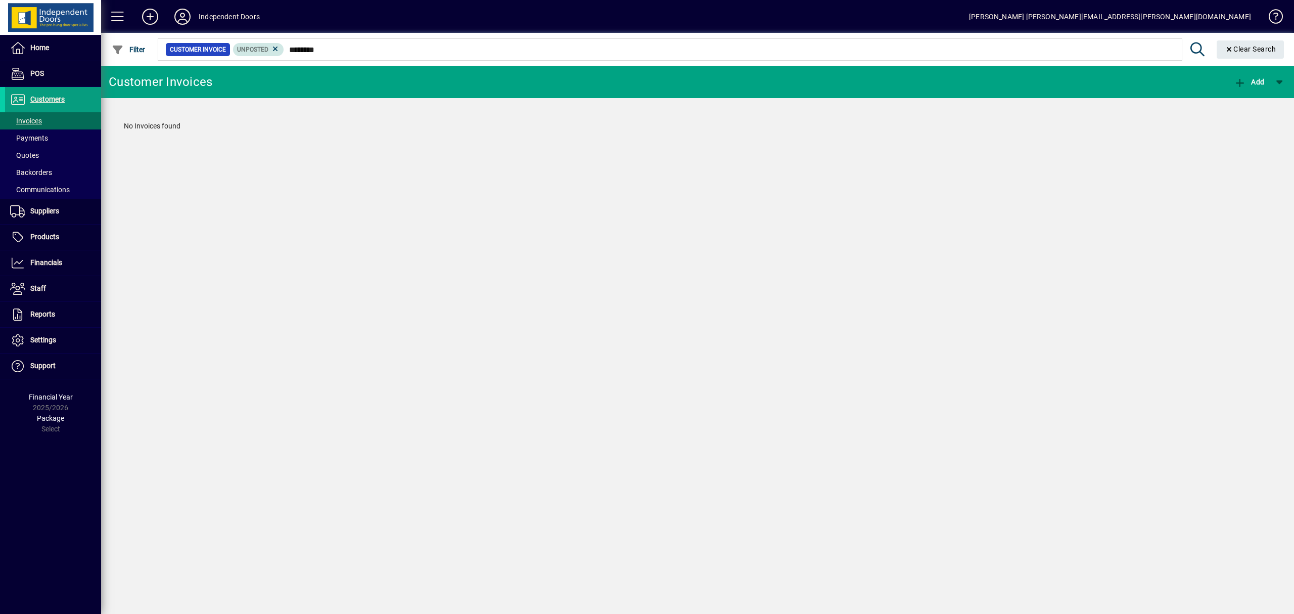
click at [274, 44] on span "Unposted" at bounding box center [258, 49] width 43 height 10
click at [275, 49] on icon at bounding box center [275, 48] width 9 height 9
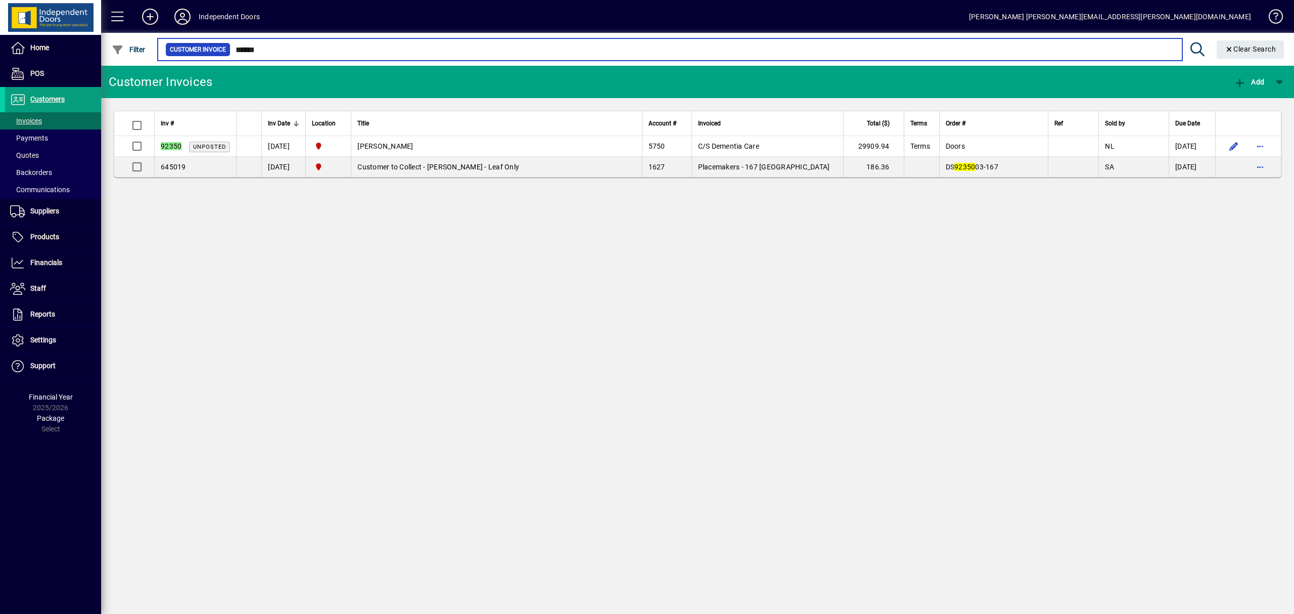
type input "*****"
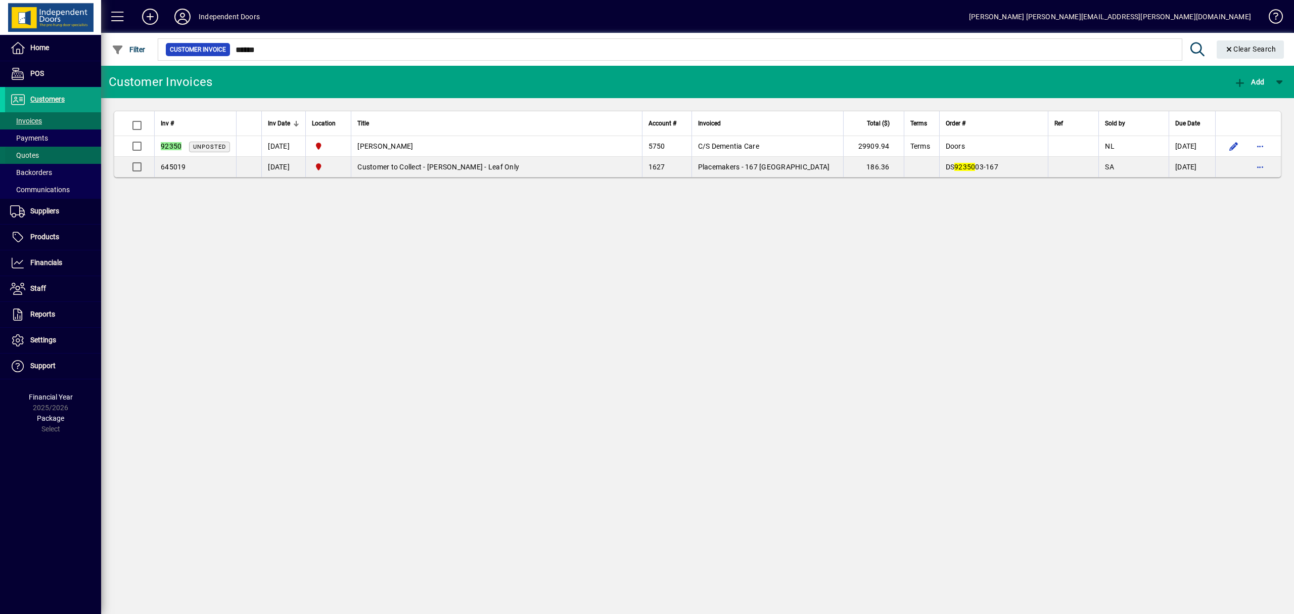
click at [27, 155] on span "Quotes" at bounding box center [24, 155] width 29 height 8
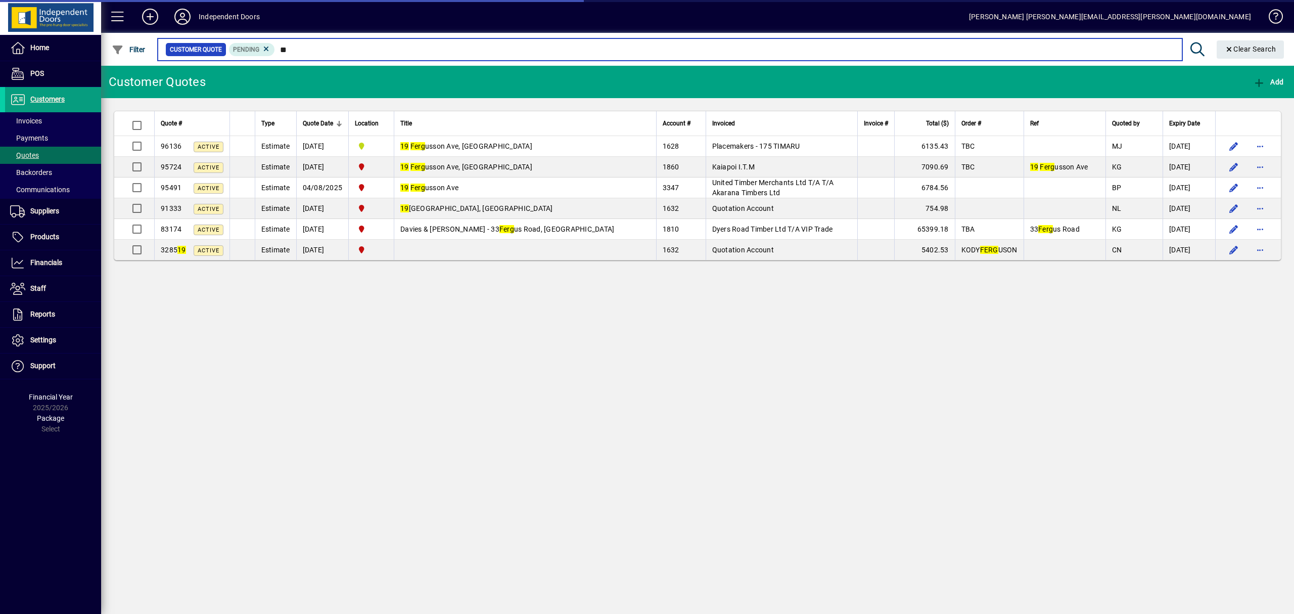
type input "*"
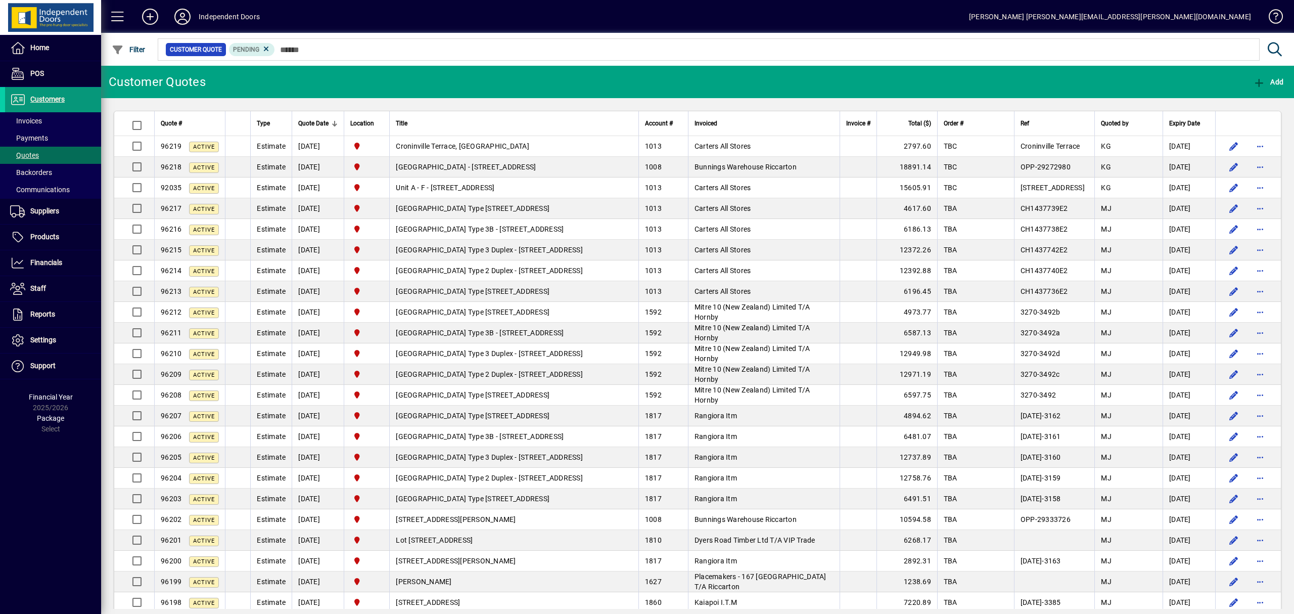
click at [43, 98] on span "Customers" at bounding box center [47, 99] width 34 height 8
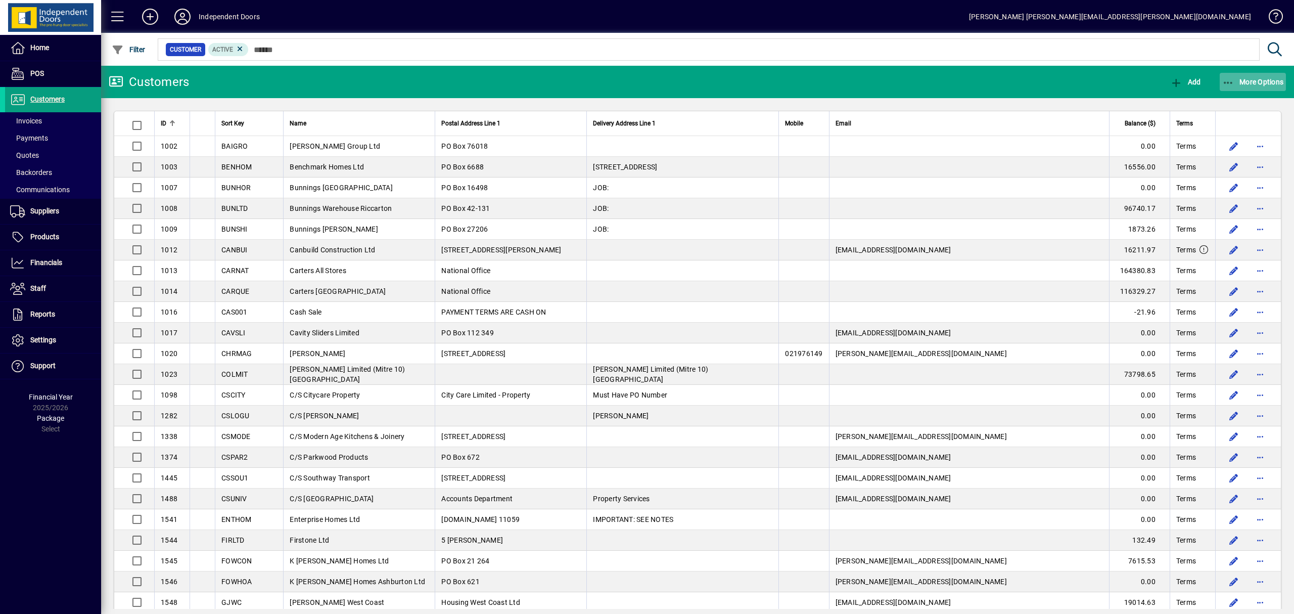
click at [1234, 84] on icon "button" at bounding box center [1228, 83] width 13 height 10
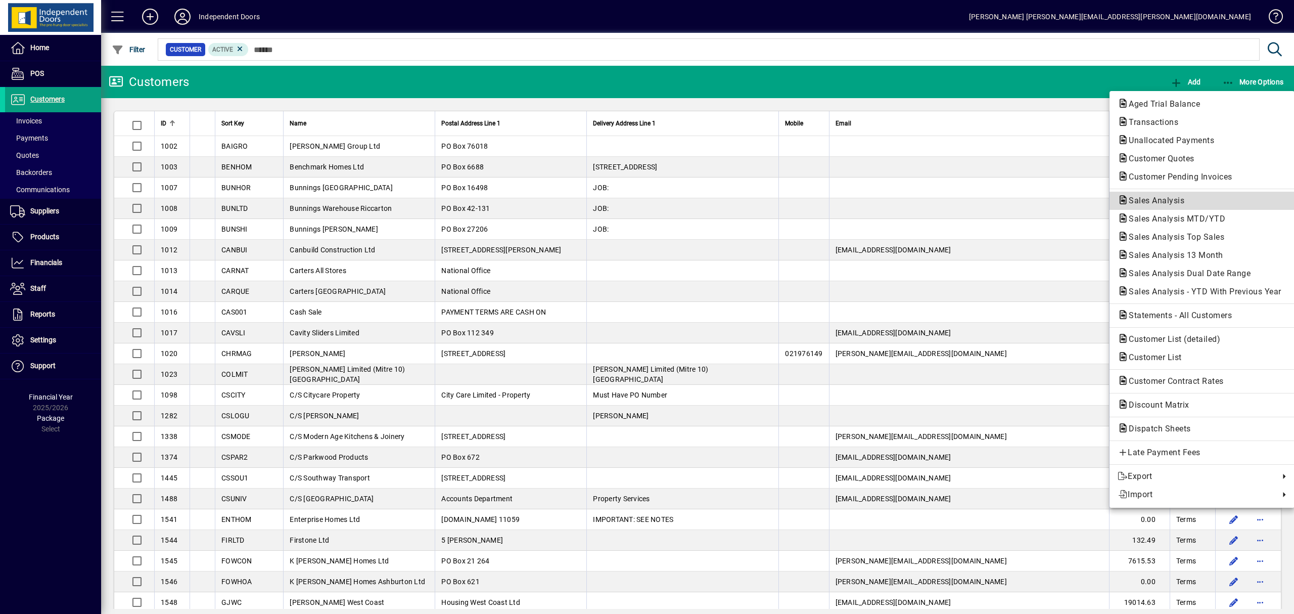
click at [1170, 199] on span "Sales Analysis" at bounding box center [1153, 201] width 72 height 10
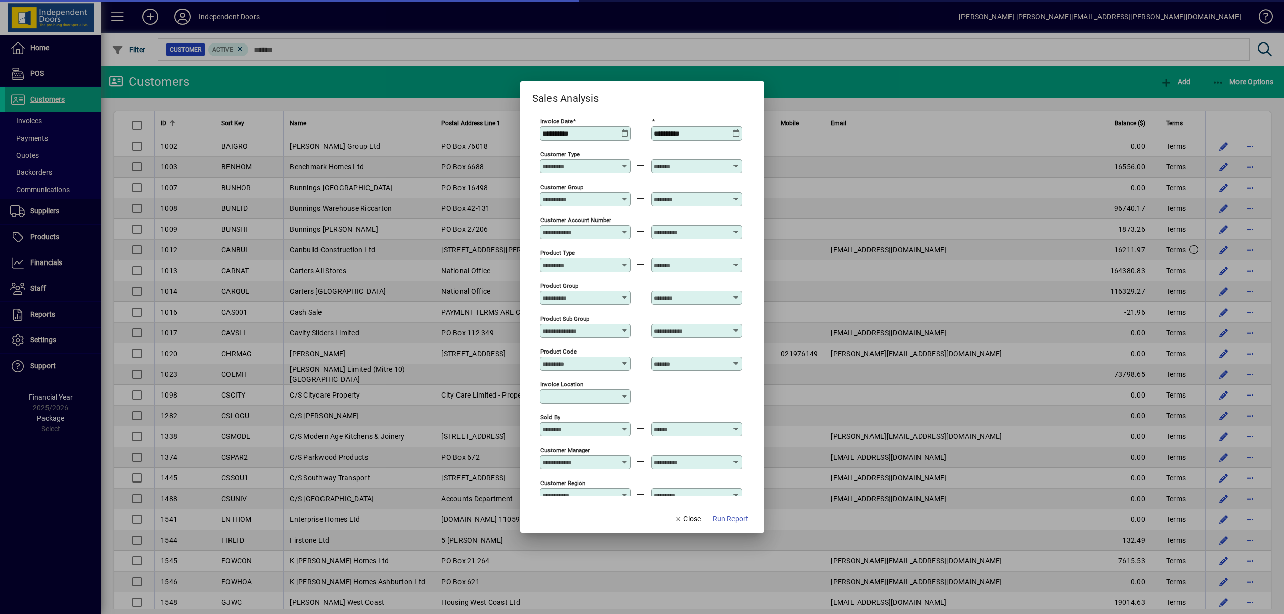
scroll to position [235, 0]
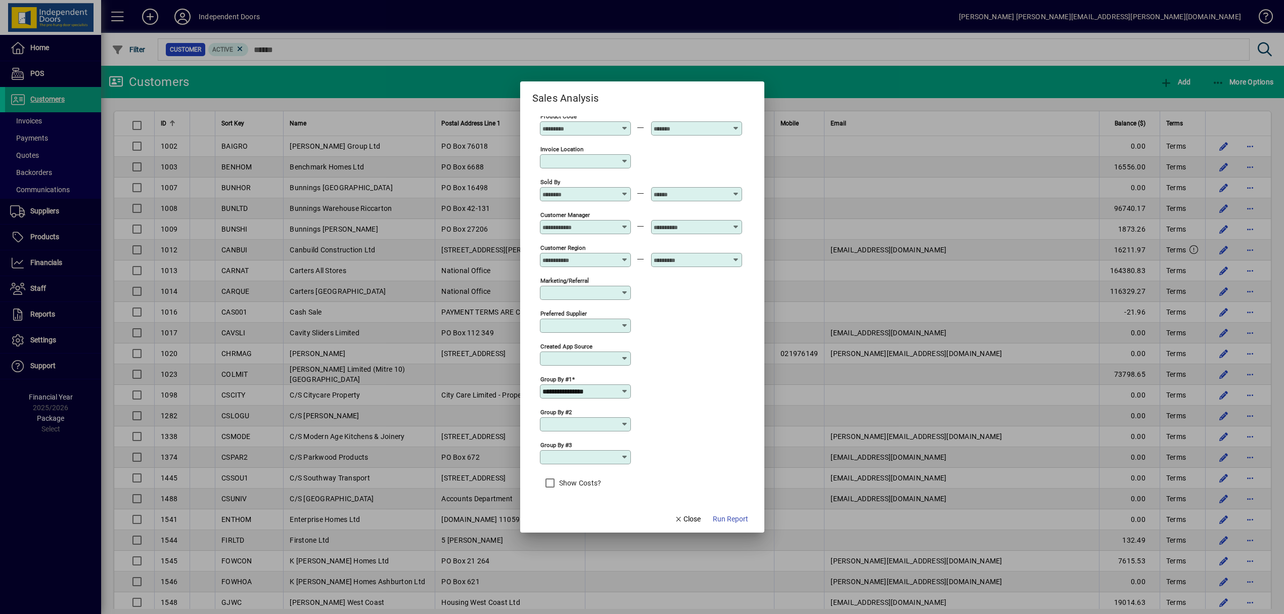
click at [622, 393] on icon at bounding box center [625, 391] width 8 height 8
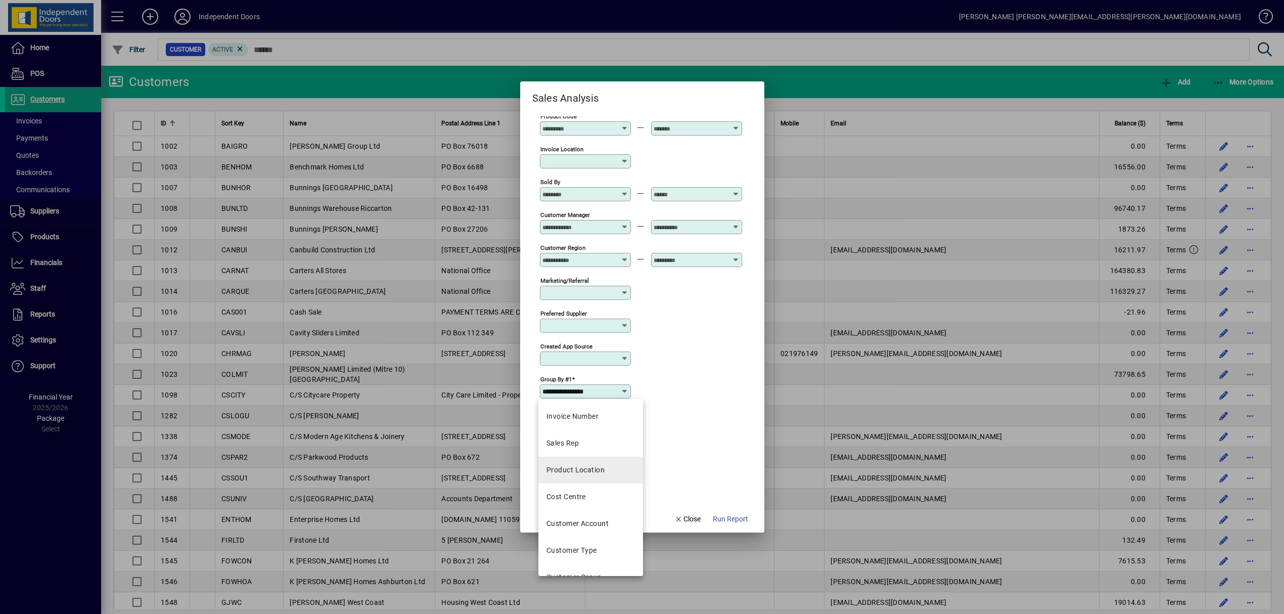
click at [590, 467] on div "Product Location" at bounding box center [575, 469] width 58 height 11
type input "**********"
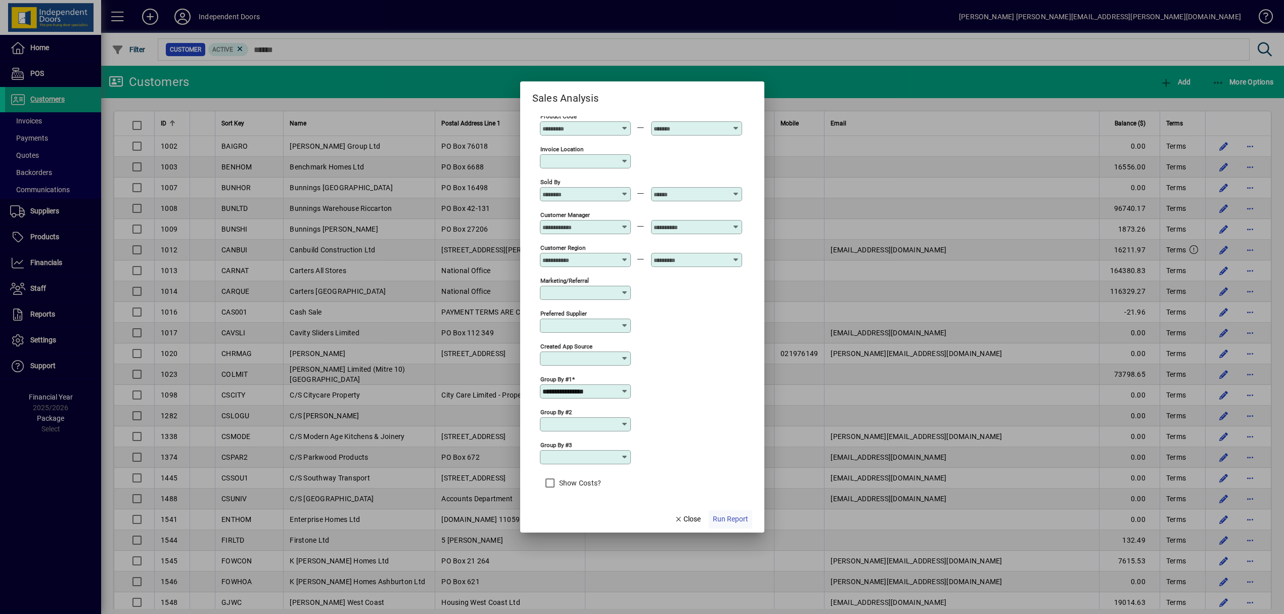
click at [724, 519] on span "Run Report" at bounding box center [730, 518] width 35 height 11
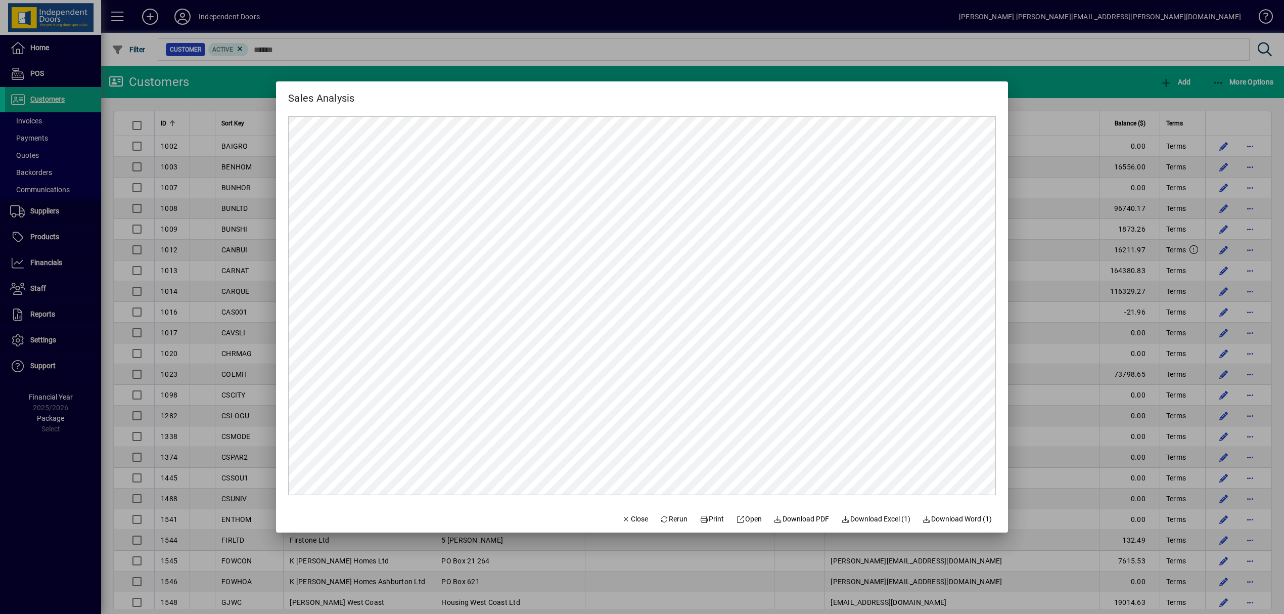
scroll to position [0, 0]
click at [668, 516] on span "Rerun" at bounding box center [674, 518] width 28 height 11
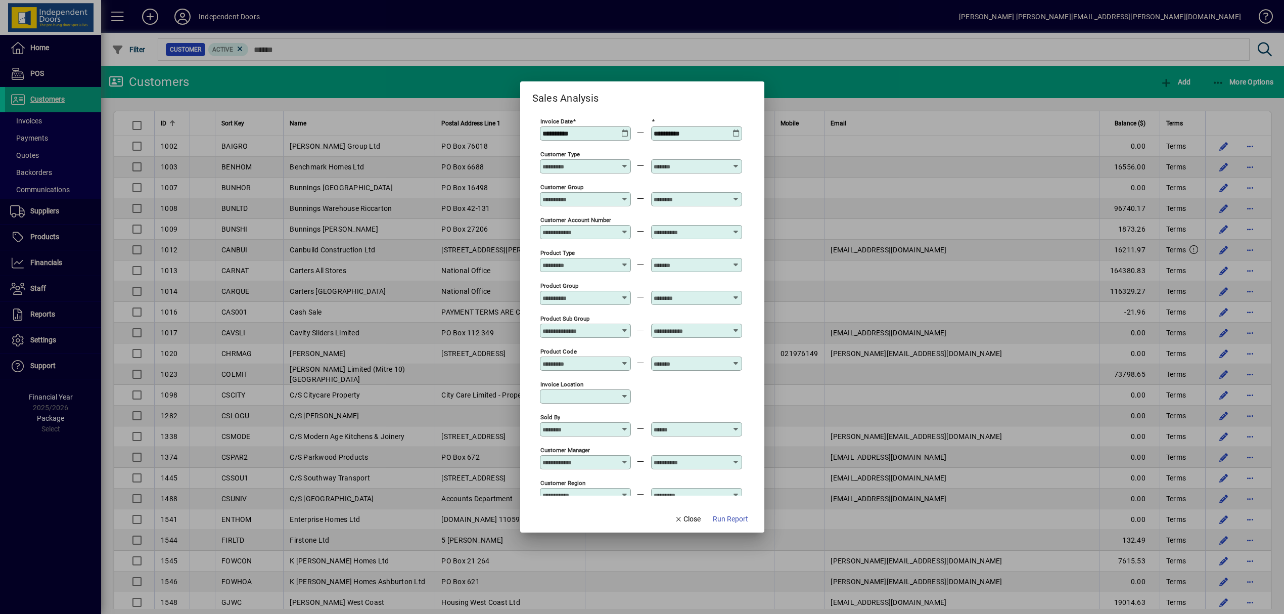
type input "**********"
click at [629, 135] on div "**********" at bounding box center [585, 133] width 91 height 14
click at [623, 129] on icon at bounding box center [625, 129] width 8 height 0
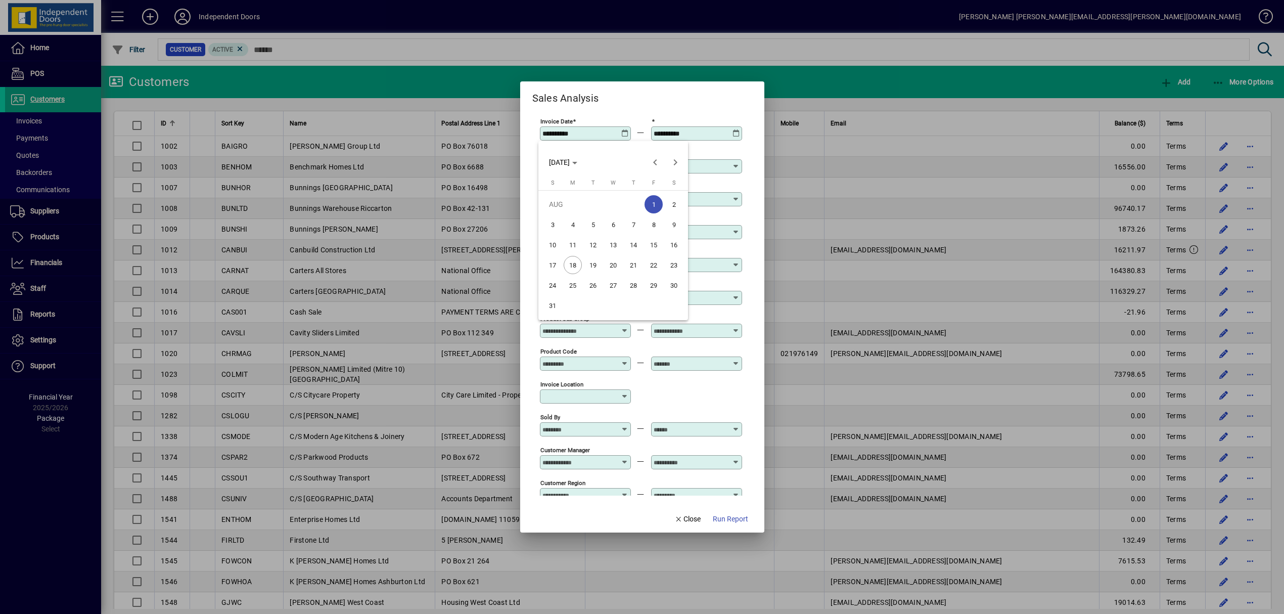
click at [570, 264] on span "18" at bounding box center [572, 265] width 18 height 18
type input "**********"
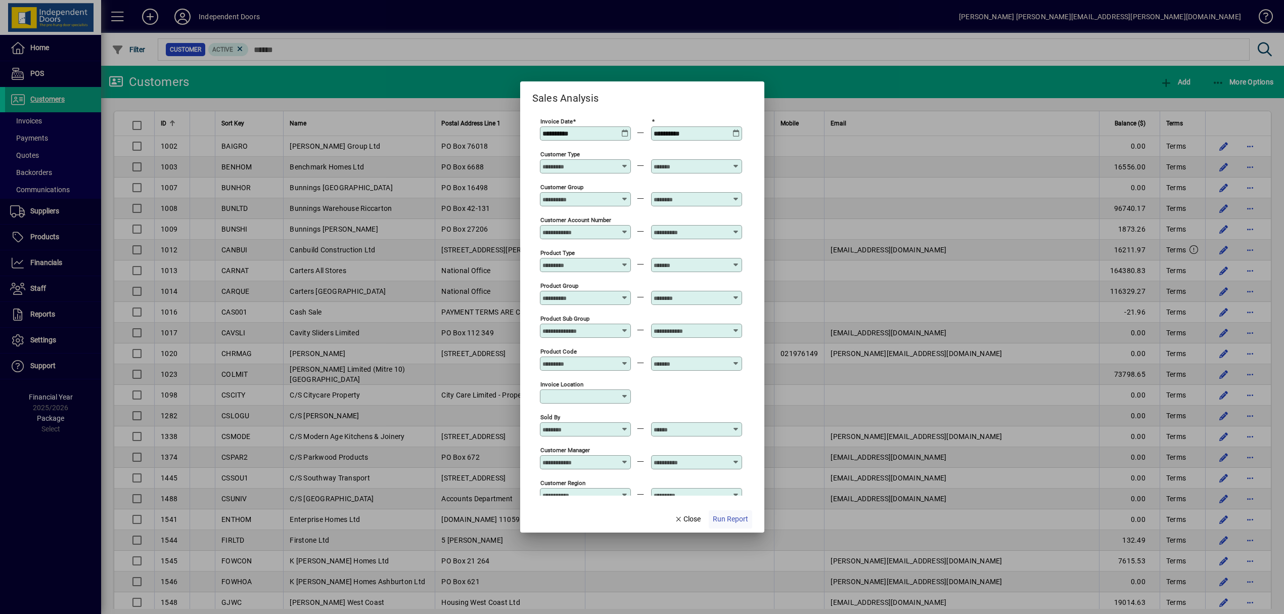
click at [732, 521] on span "Run Report" at bounding box center [730, 518] width 35 height 11
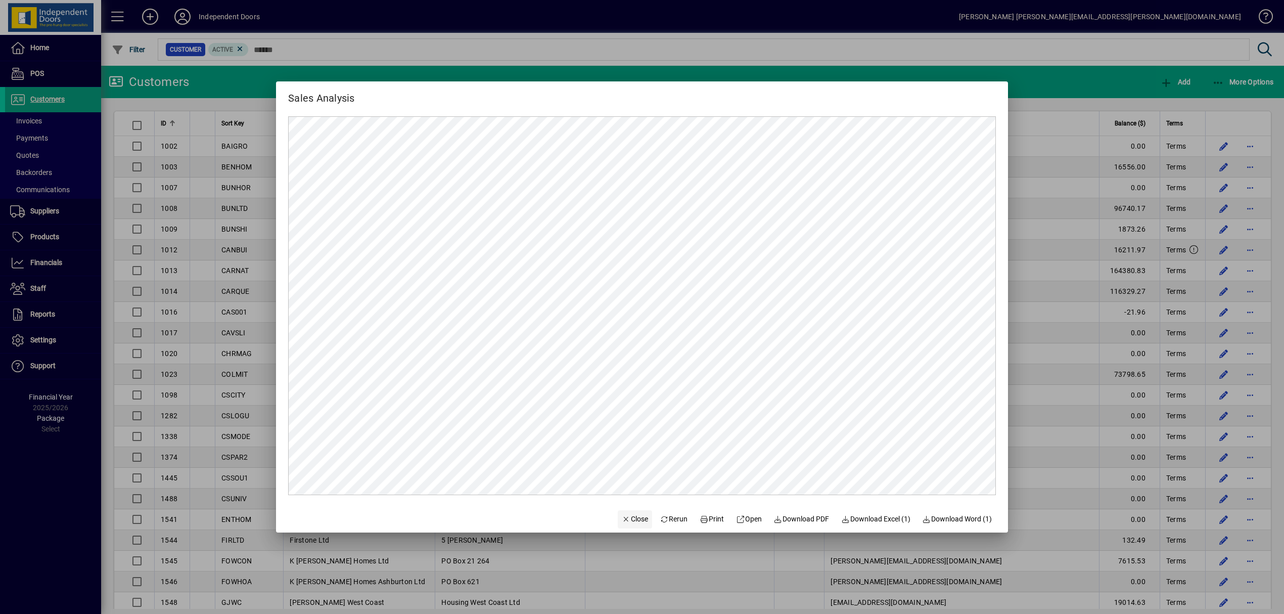
click at [632, 516] on span "Close" at bounding box center [635, 518] width 26 height 11
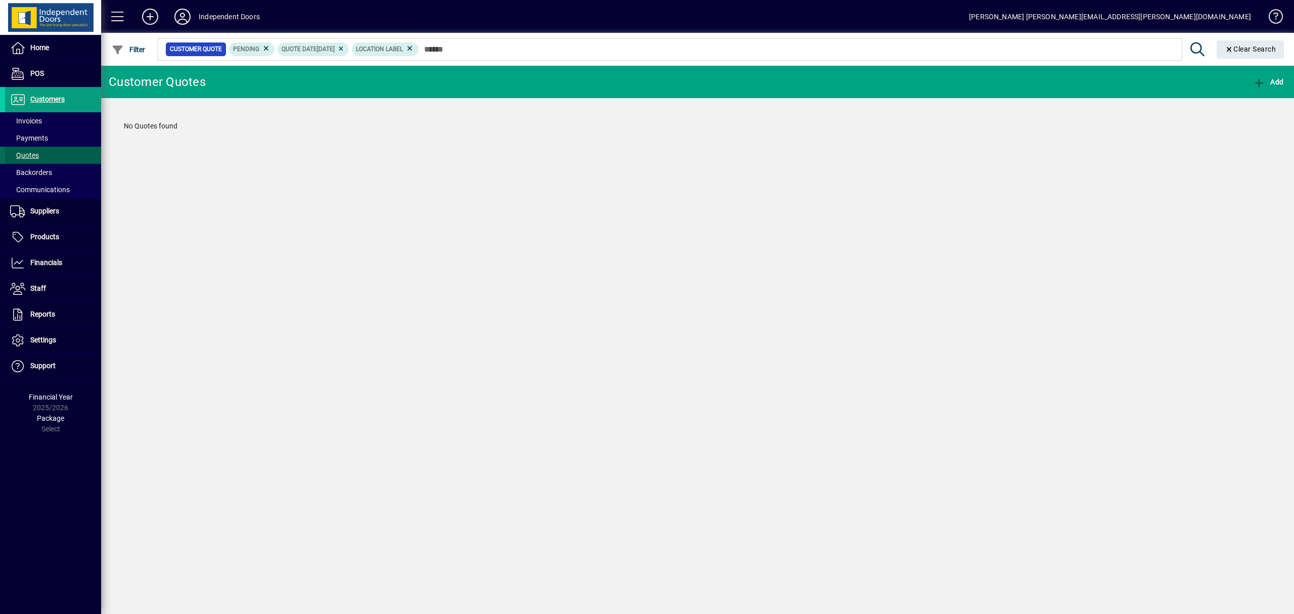
click at [28, 152] on span "Quotes" at bounding box center [24, 155] width 29 height 8
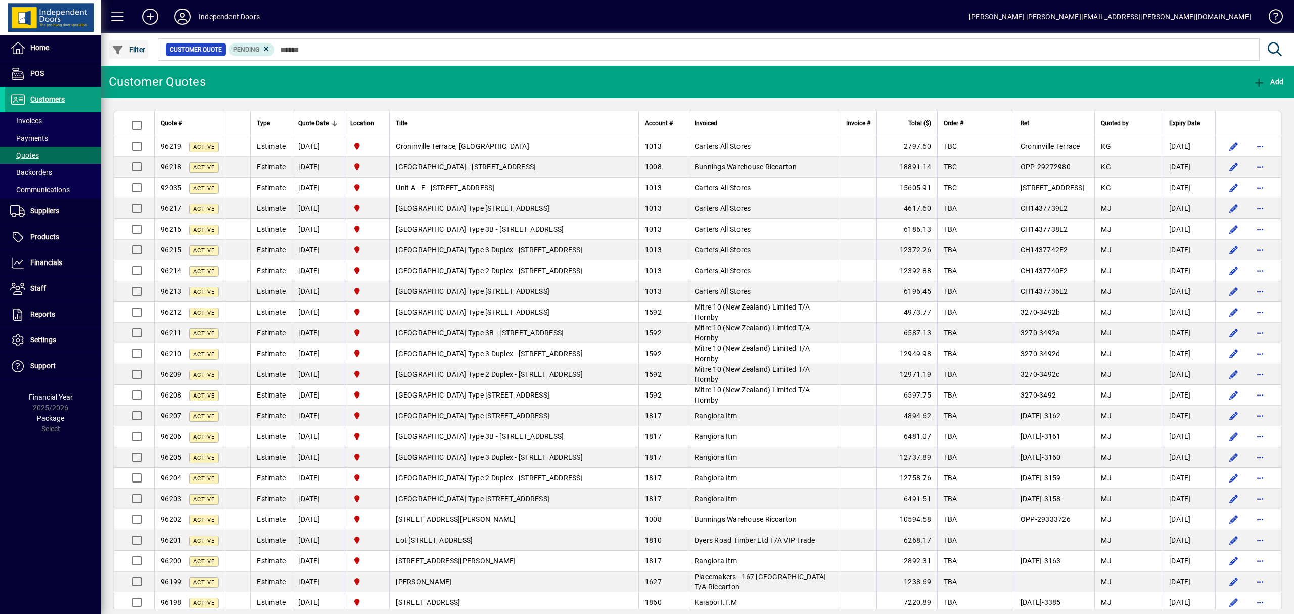
click at [143, 43] on span "button" at bounding box center [128, 49] width 39 height 24
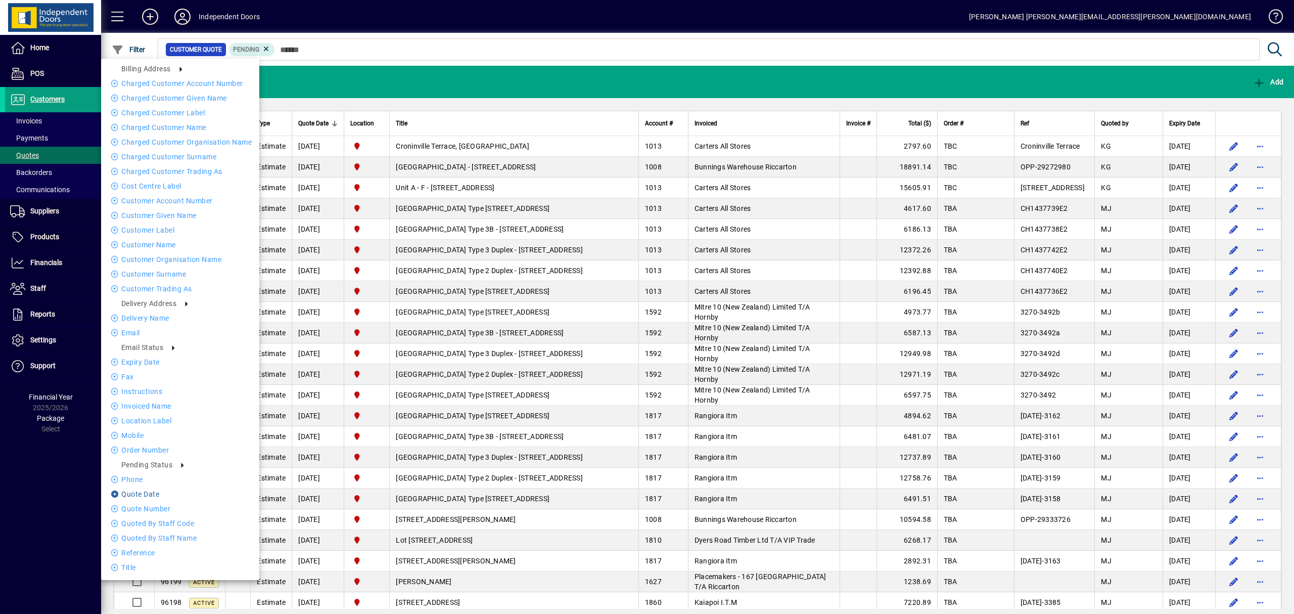
click at [148, 490] on li "Quote date" at bounding box center [180, 494] width 158 height 12
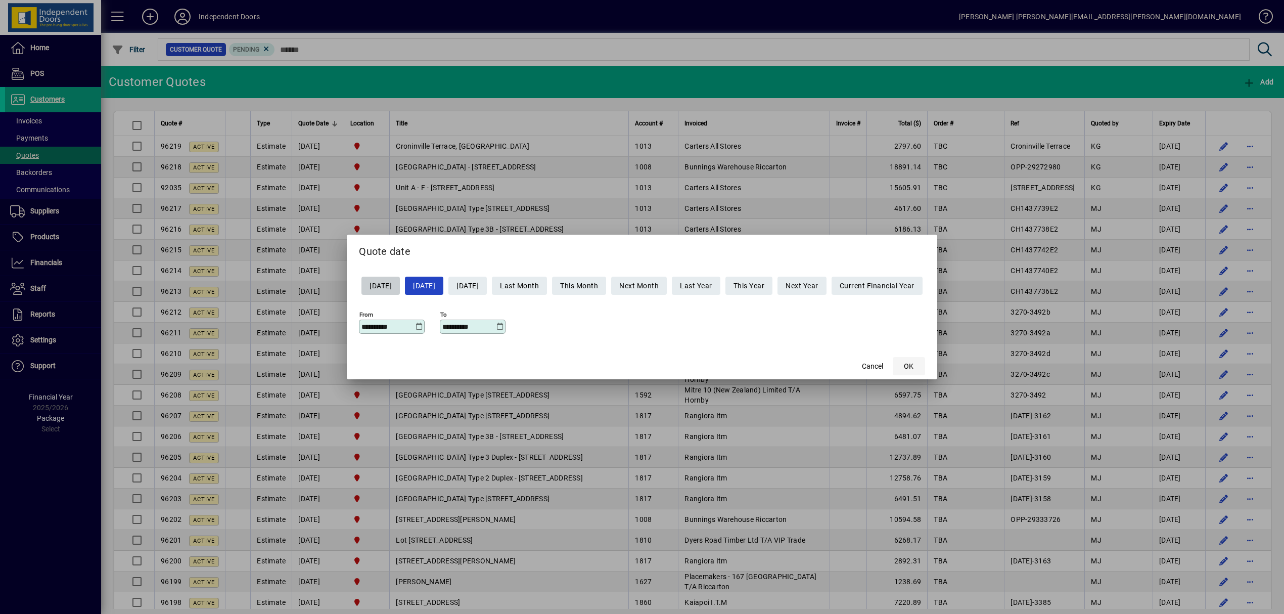
click at [913, 371] on span "OK" at bounding box center [909, 366] width 10 height 11
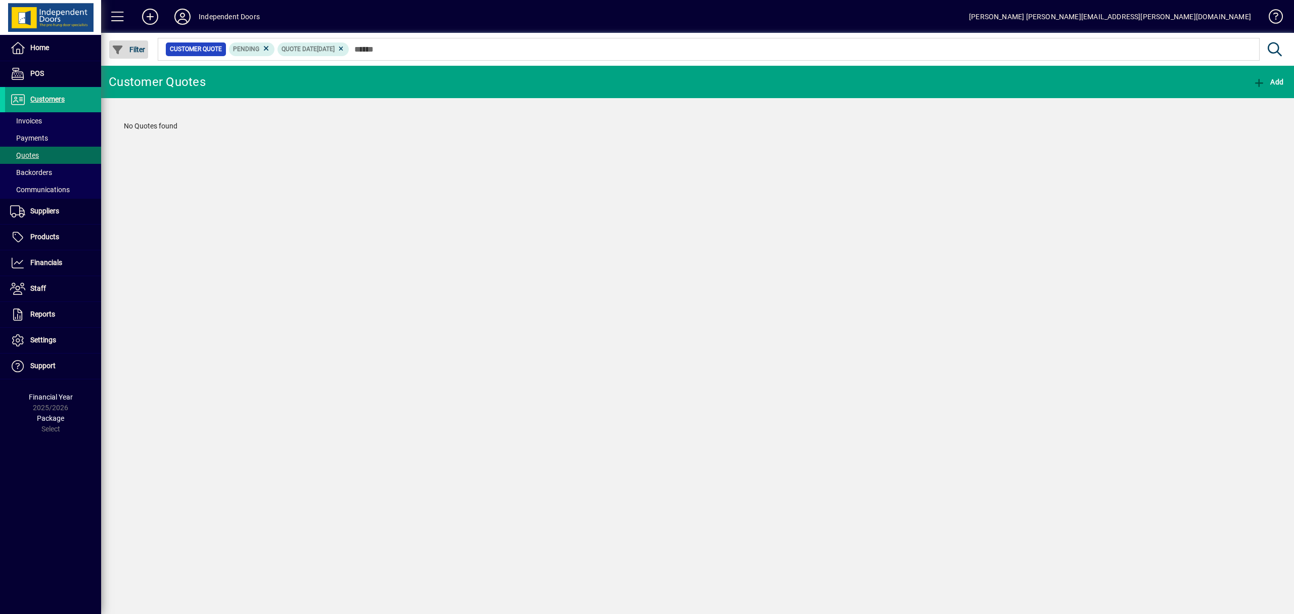
click at [135, 53] on span "button" at bounding box center [128, 49] width 39 height 24
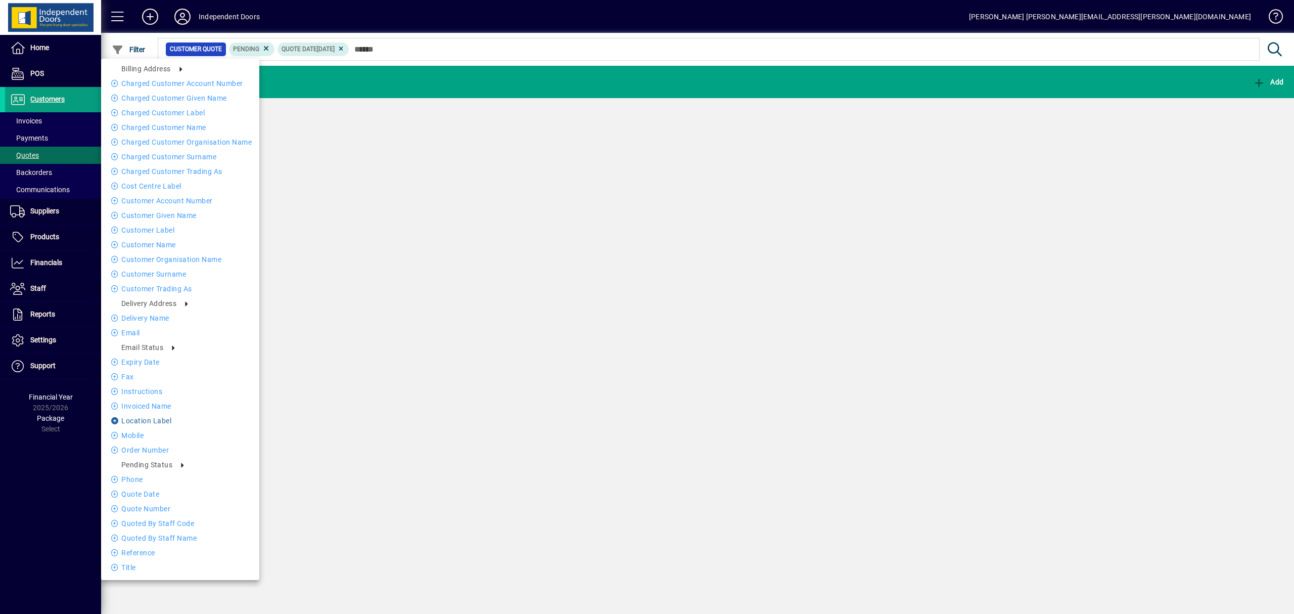
click at [148, 418] on li "Location Label" at bounding box center [180, 420] width 158 height 12
